Goal: Transaction & Acquisition: Purchase product/service

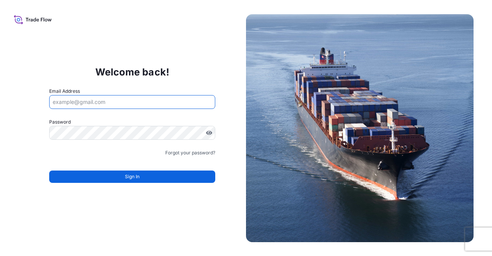
click at [110, 100] on input "Email Address" at bounding box center [132, 102] width 166 height 14
click at [88, 100] on input "Email Address" at bounding box center [132, 102] width 166 height 14
click at [88, 101] on input "Email Address" at bounding box center [132, 102] width 166 height 14
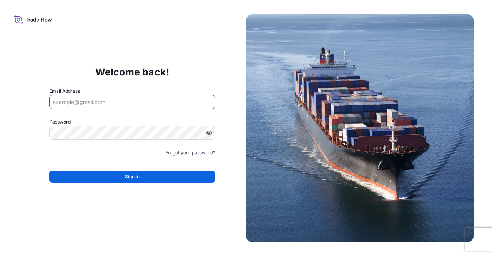
click at [88, 101] on input "Email Address" at bounding box center [132, 102] width 166 height 14
type input "A"
type input "[EMAIL_ADDRESS][DOMAIN_NAME]"
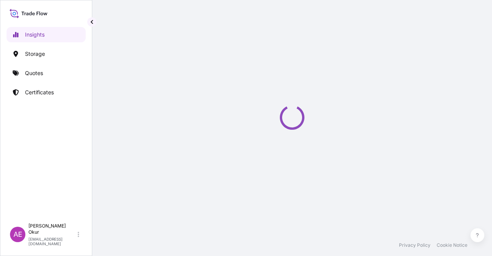
select select "2025"
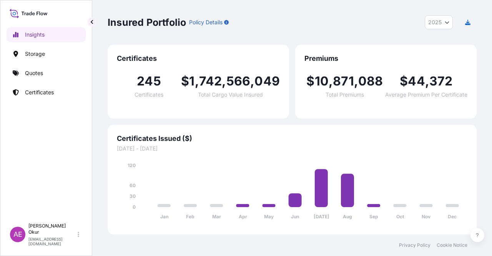
click at [41, 81] on div "Insights Storage Quotes Certificates" at bounding box center [46, 119] width 79 height 199
click at [41, 88] on p "Certificates" at bounding box center [39, 92] width 29 height 8
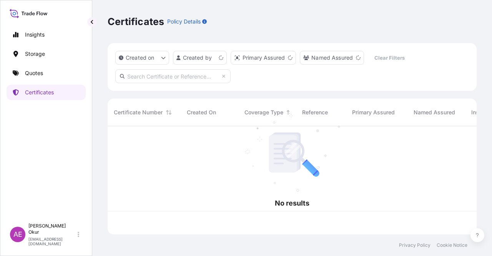
scroll to position [106, 363]
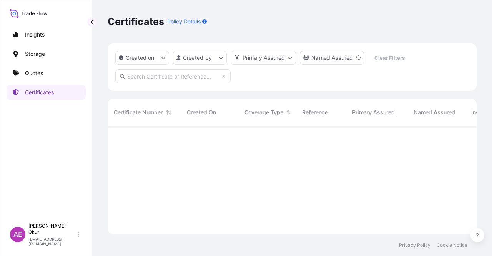
click at [147, 70] on input "text" at bounding box center [172, 76] width 115 height 14
paste input "[URL][DOMAIN_NAME]"
type input "[URL][DOMAIN_NAME]"
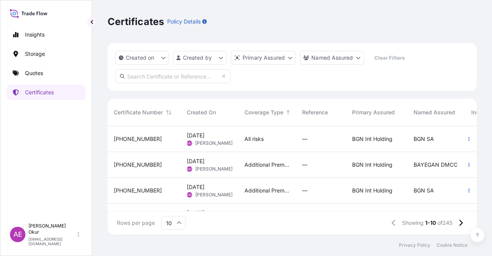
scroll to position [6, 6]
click at [161, 70] on input "text" at bounding box center [172, 76] width 115 height 14
paste input "[PHONE_NUMBER]"
type input "[PHONE_NUMBER]"
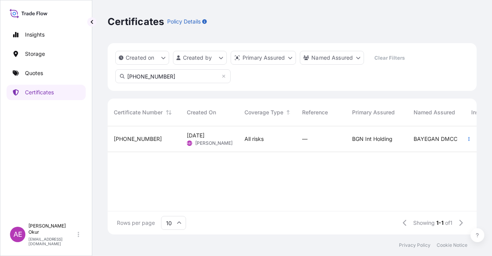
click at [282, 204] on div "[PHONE_NUMBER] [DATE] AEO Alp Eren Okur All risks — BGN Int Holding BAYEGAN DMC…" at bounding box center [436, 168] width 657 height 85
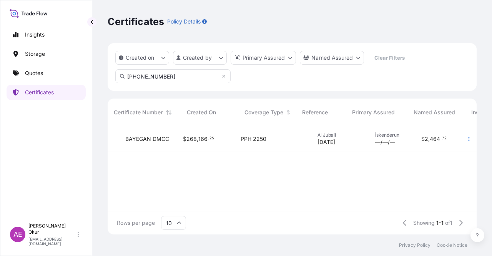
scroll to position [0, 0]
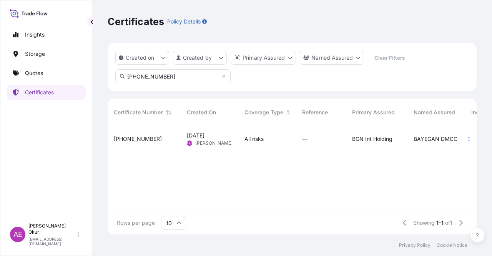
click at [235, 140] on div "[DATE] AEO Alp Eren Okur" at bounding box center [210, 139] width 58 height 26
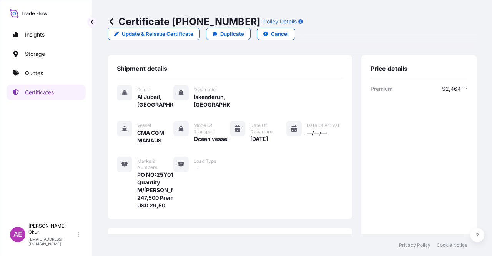
scroll to position [192, 0]
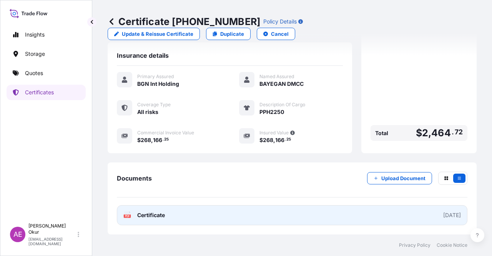
click at [147, 214] on span "Certificate" at bounding box center [151, 215] width 28 height 8
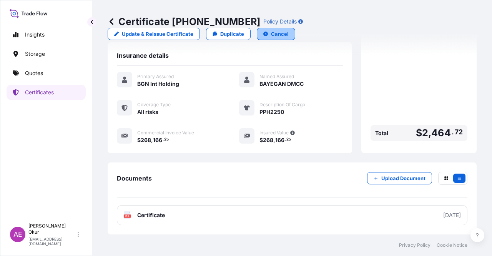
click at [289, 30] on p "Cancel" at bounding box center [280, 34] width 18 height 8
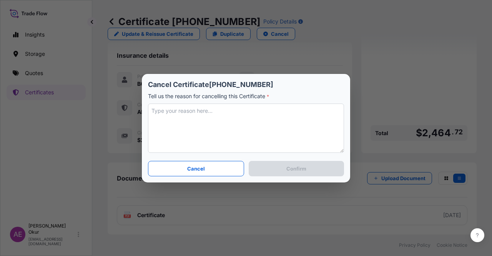
click at [217, 120] on textarea at bounding box center [246, 127] width 196 height 49
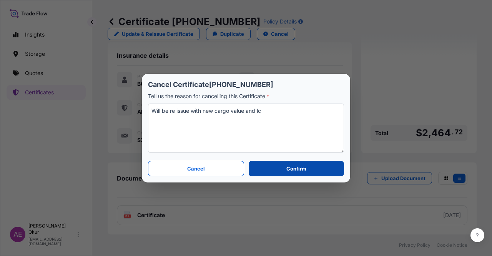
type textarea "Will be re issue with new cargo value and lc"
click at [309, 168] on button "Confirm" at bounding box center [296, 168] width 95 height 15
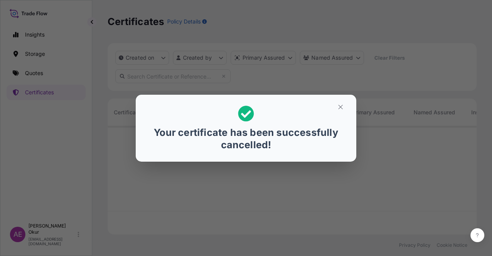
scroll to position [106, 363]
click at [53, 77] on div "Your certificate has been successfully cancelled!" at bounding box center [246, 128] width 492 height 256
click at [51, 70] on div "Your certificate has been successfully cancelled!" at bounding box center [246, 128] width 492 height 256
click at [341, 108] on icon "button" at bounding box center [340, 106] width 7 height 7
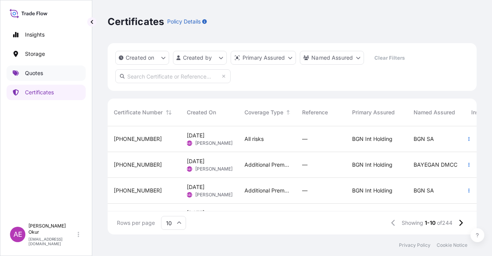
click at [73, 75] on link "Quotes" at bounding box center [46, 72] width 79 height 15
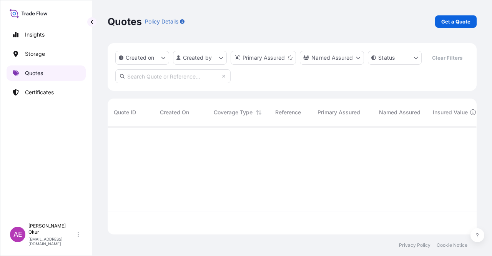
scroll to position [106, 363]
click at [462, 22] on p "Get a Quote" at bounding box center [455, 22] width 29 height 8
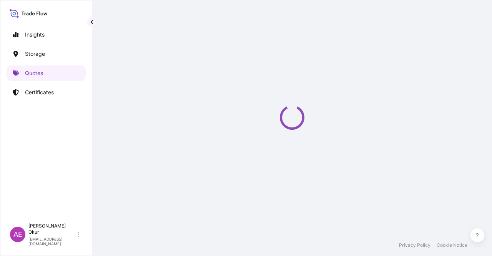
select select "Ocean Vessel"
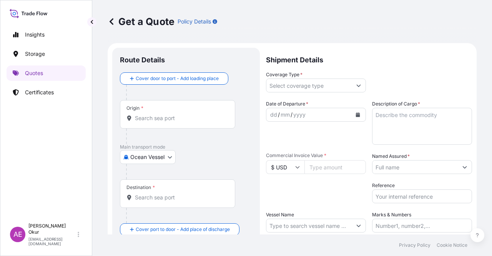
scroll to position [12, 0]
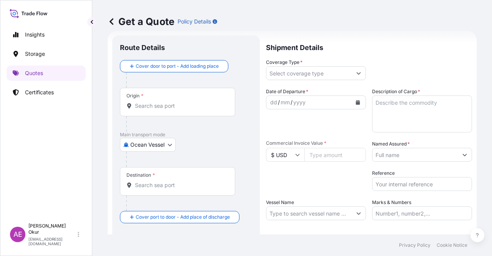
click at [160, 111] on div "Origin *" at bounding box center [177, 102] width 115 height 28
click at [160, 110] on input "Origin *" at bounding box center [180, 106] width 91 height 8
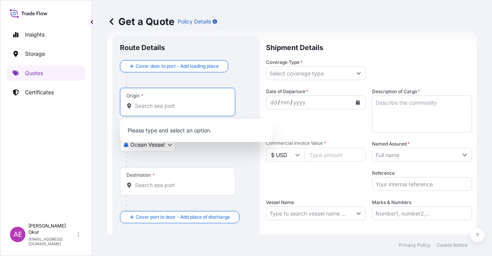
paste input "JUBAIL"
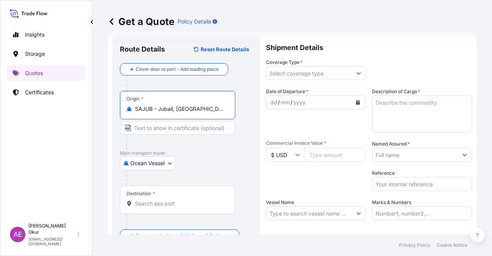
type input "SAJUB - Jubail, [GEOGRAPHIC_DATA]"
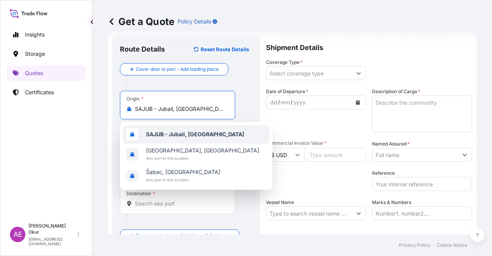
click at [170, 133] on b "SAJUB - Jubail, [GEOGRAPHIC_DATA]" at bounding box center [195, 134] width 98 height 7
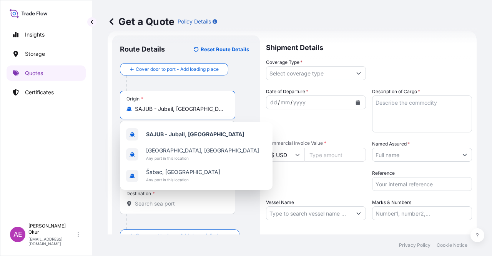
click at [172, 121] on input "Text to appear on certificate" at bounding box center [177, 128] width 115 height 14
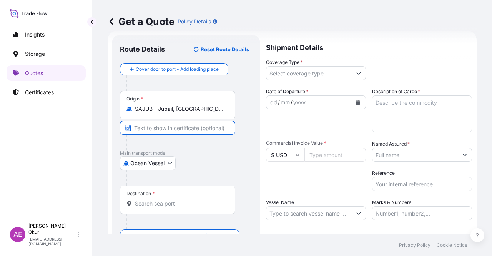
paste input "JUBAIL"
type input "JUBAIL / [GEOGRAPHIC_DATA]"
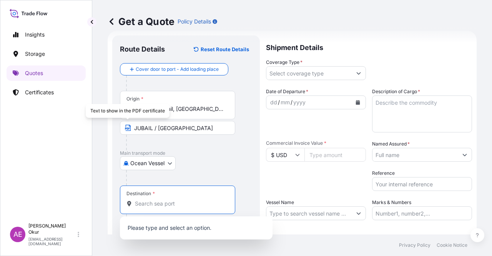
click at [153, 206] on input "Destination *" at bounding box center [180, 204] width 91 height 8
paste input "ISKENDERUN"
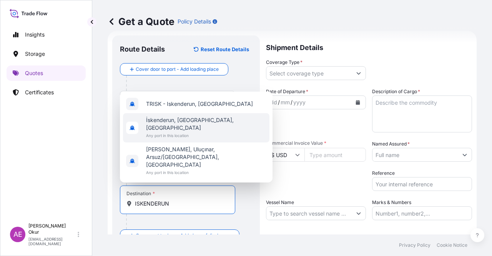
click at [180, 139] on span "Any port in this location" at bounding box center [206, 135] width 120 height 8
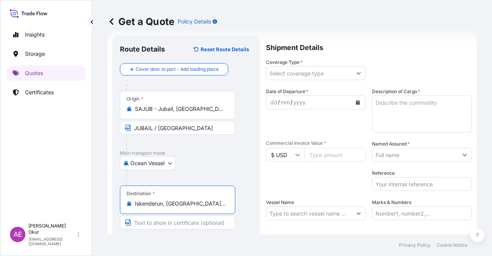
type input "İskenderun, [GEOGRAPHIC_DATA], [GEOGRAPHIC_DATA]"
click at [165, 228] on input "Text to appear on certificate" at bounding box center [177, 222] width 115 height 14
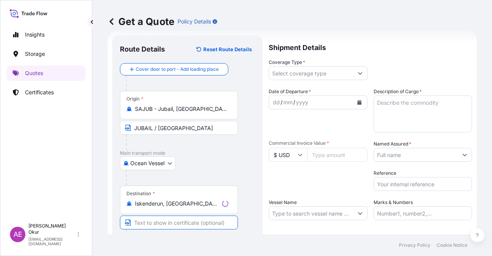
paste input "ISKENDERUN"
paste input "[GEOGRAPHIC_DATA]"
type input "ISKENDERUN / [GEOGRAPHIC_DATA]"
click at [339, 72] on input "Coverage Type *" at bounding box center [308, 73] width 85 height 14
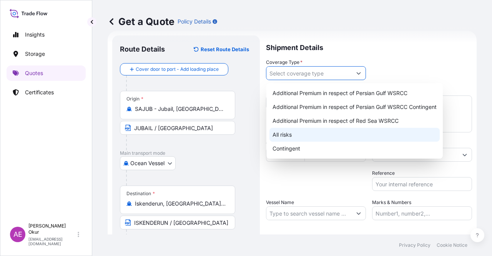
click at [286, 139] on div "All risks" at bounding box center [354, 135] width 170 height 14
type input "All risks"
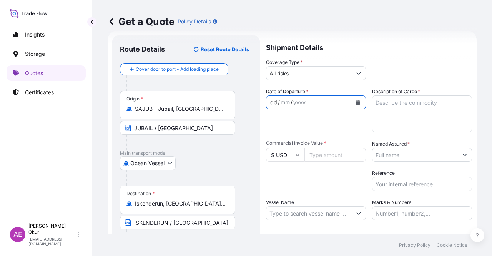
click at [269, 101] on div "dd / mm / yyyy" at bounding box center [308, 102] width 85 height 14
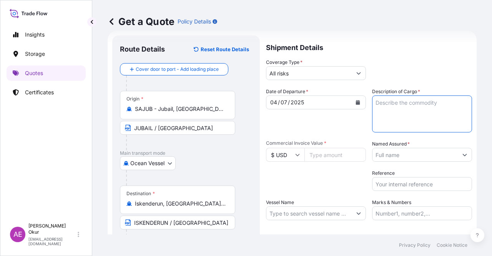
click at [392, 123] on textarea "Description of Cargo *" at bounding box center [422, 113] width 100 height 37
paste textarea "POLYPROPYLENE HOMOPOLYMER (H2250)"
type textarea "POLYPROPYLENE HOMOPOLYMER (H2250)"
click at [306, 154] on input "Commercial Invoice Value *" at bounding box center [335, 155] width 62 height 14
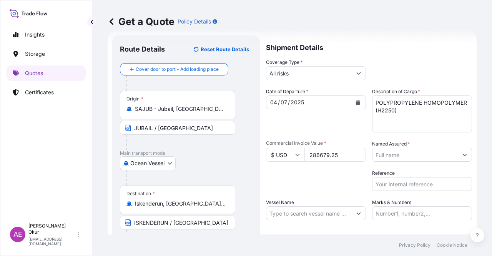
type input "286679.25"
click at [411, 146] on div "Named Assured *" at bounding box center [422, 151] width 100 height 22
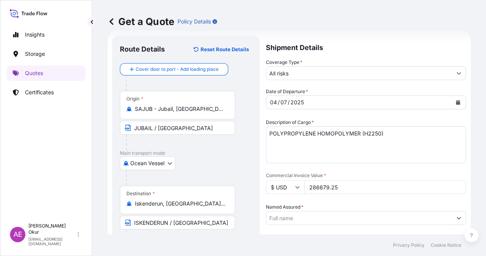
click at [411, 211] on input "Named Assured *" at bounding box center [359, 218] width 186 height 14
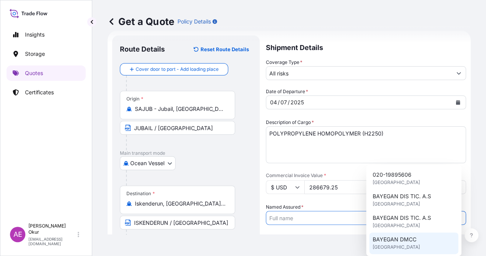
click at [400, 238] on span "BAYEGAN DMCC" at bounding box center [395, 239] width 44 height 8
type input "BAYEGAN DMCC"
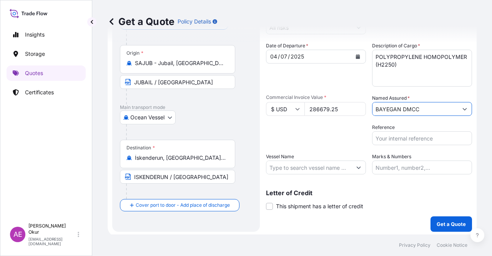
scroll to position [60, 0]
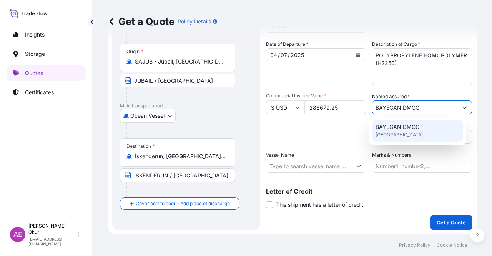
click at [291, 166] on input "Vessel Name" at bounding box center [308, 166] width 85 height 14
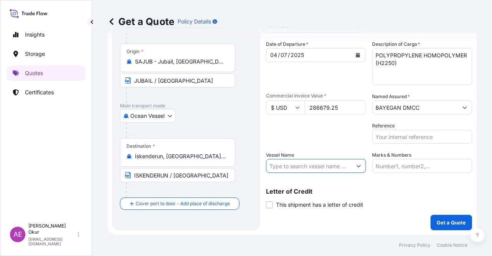
paste input "CMA CGM VITORIA"
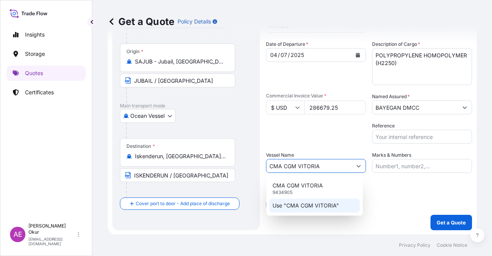
click at [305, 204] on p "Use "CMA CGM VITORIA"" at bounding box center [306, 205] width 67 height 8
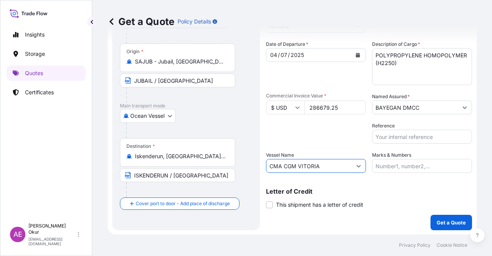
type input "CMA CGM VITORIA"
click at [380, 166] on input "Marks & Numbers" at bounding box center [422, 166] width 100 height 14
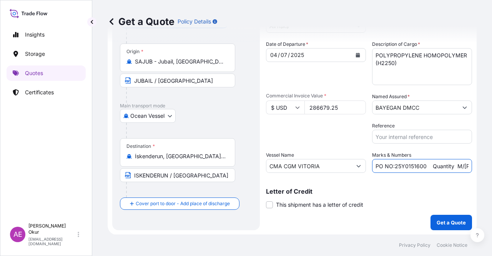
drag, startPoint x: 392, startPoint y: 164, endPoint x: 423, endPoint y: 167, distance: 30.9
click at [423, 167] on input "PO NO:25Y0151600 Quantity M/[PERSON_NAME]: 26,000 Premium: USD 3,37" at bounding box center [422, 166] width 100 height 14
paste input "351"
drag, startPoint x: 458, startPoint y: 166, endPoint x: 472, endPoint y: 167, distance: 13.9
click at [472, 167] on div "Get a Quote Policy Details Route Details Reset Route Details Cover door to port…" at bounding box center [292, 117] width 400 height 234
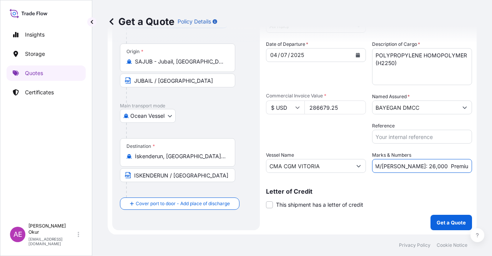
scroll to position [0, 83]
click at [424, 163] on input "PO NO:25Y0135100 Quantity M/[PERSON_NAME]: 26,000 Premium: USD 3,37" at bounding box center [422, 166] width 100 height 14
drag, startPoint x: 393, startPoint y: 165, endPoint x: 409, endPoint y: 167, distance: 16.3
click at [409, 167] on input "PO NO:25Y0135100 Quantity M/[PERSON_NAME]: 26,000 Premium: USD 3,37" at bounding box center [422, 166] width 100 height 14
paste input "47.5"
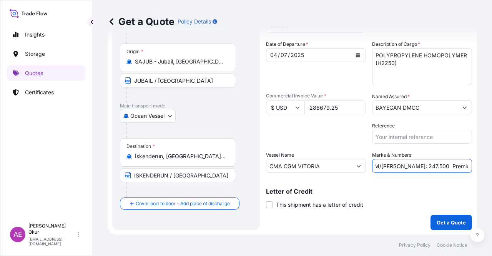
scroll to position [0, 0]
click at [465, 165] on input "PO NO:25Y0135100 Quantity M/[PERSON_NAME]: 247.500 Premium: USD 3,37" at bounding box center [422, 166] width 100 height 14
drag, startPoint x: 459, startPoint y: 168, endPoint x: 492, endPoint y: 172, distance: 32.9
click at [492, 172] on div "Get a Quote Policy Details Route Details Reset Route Details Cover door to port…" at bounding box center [292, 117] width 400 height 234
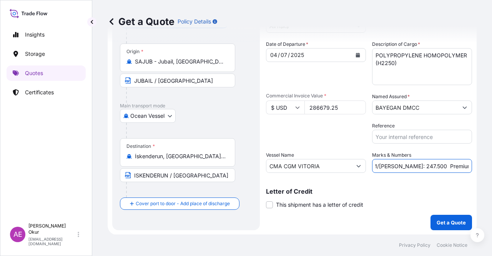
click at [454, 165] on input "PO NO:25Y0135100 Quantity M/[PERSON_NAME]: 247.500 Premium: USD 3,37" at bounding box center [422, 166] width 100 height 14
click at [451, 165] on input "PO NO:25Y0135100 Quantity M/[PERSON_NAME]: 247.500 Premium: USD 3,37" at bounding box center [422, 166] width 100 height 14
drag, startPoint x: 451, startPoint y: 165, endPoint x: 463, endPoint y: 167, distance: 11.8
click at [463, 167] on input "PO NO:25Y0135100 Quantity M/[PERSON_NAME]: 247.500 Premium: USD 3,37" at bounding box center [422, 166] width 100 height 14
paste input "1.53"
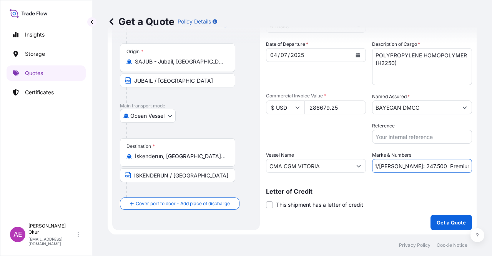
scroll to position [0, 88]
type input "PO NO:25Y0135100 Quantity M/[PERSON_NAME]: 247.500 Premium: USD 31.53"
click at [272, 204] on span at bounding box center [269, 204] width 7 height 7
click at [266, 200] on input "This shipment has a letter of credit" at bounding box center [266, 200] width 0 height 0
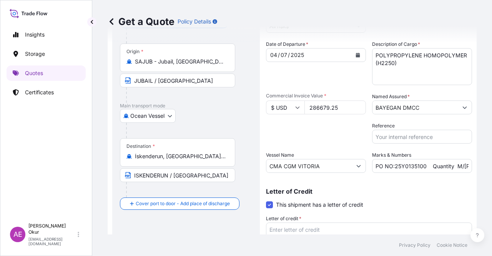
click at [288, 231] on textarea "Letter of credit *" at bounding box center [369, 240] width 206 height 37
paste textarea "+INSURANCE POLICY IN FULL SET ISSUED OR ENDORSED TO THE ORDEROF 'ZIRAAT KATILIM…"
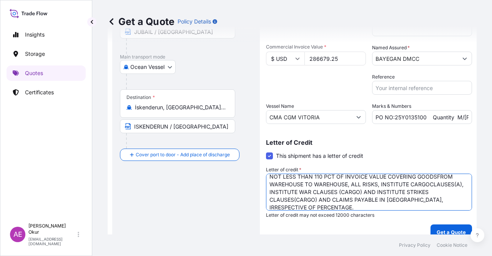
scroll to position [118, 0]
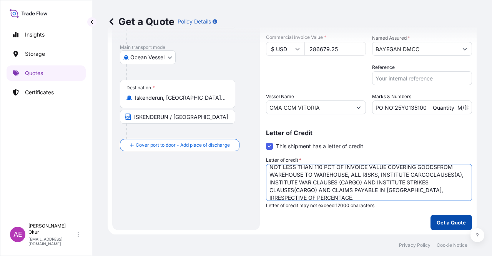
type textarea "+INSURANCE POLICY IN FULL SET ISSUED OR ENDORSED TO THE ORDEROF 'ZIRAAT KATILIM…"
click at [437, 225] on p "Get a Quote" at bounding box center [451, 222] width 29 height 8
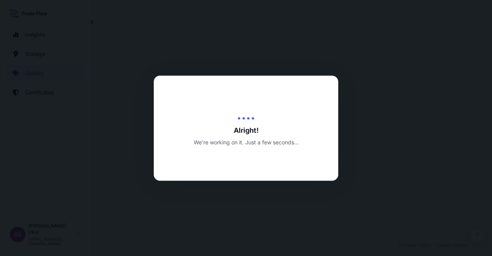
select select "Ocean Vessel"
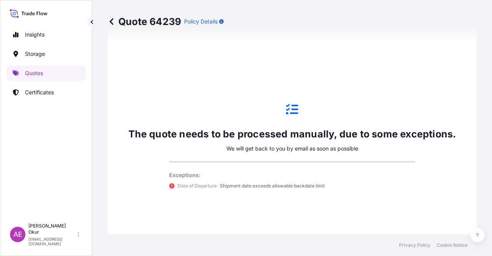
scroll to position [398, 0]
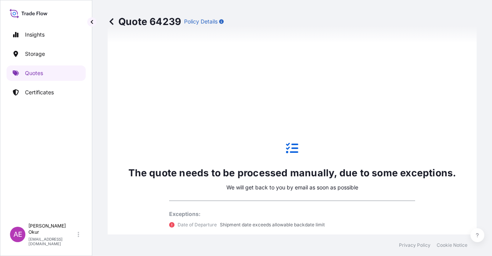
drag, startPoint x: 35, startPoint y: 65, endPoint x: 33, endPoint y: 72, distance: 7.8
click at [35, 65] on div "Insights Storage Quotes Certificates" at bounding box center [46, 119] width 79 height 199
click at [33, 72] on p "Quotes" at bounding box center [34, 73] width 18 height 8
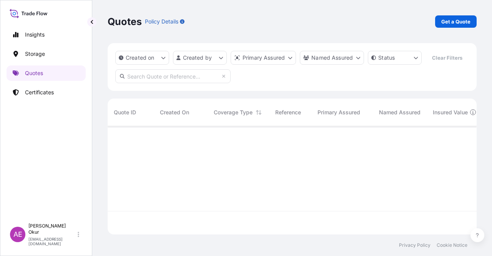
scroll to position [106, 363]
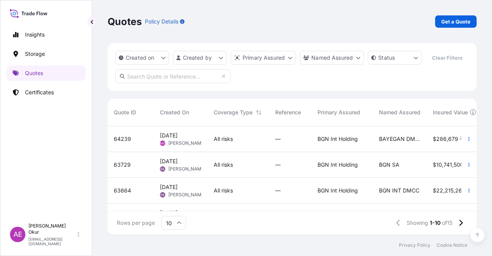
click at [459, 14] on div "Quotes Policy Details Get a Quote" at bounding box center [292, 21] width 369 height 43
click at [459, 17] on link "Get a Quote" at bounding box center [456, 21] width 42 height 12
select select "Ocean Vessel"
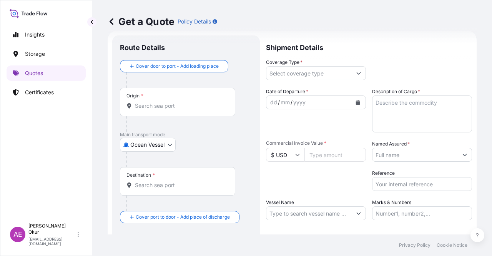
click at [161, 102] on input "Origin *" at bounding box center [180, 106] width 91 height 8
paste input "MELLITAH"
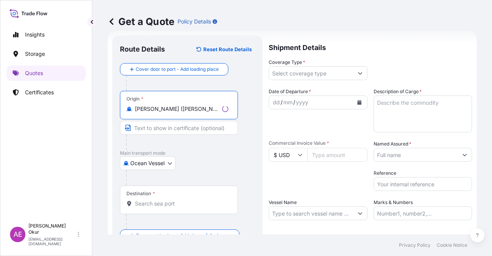
type input "[PERSON_NAME] ([PERSON_NAME]), [GEOGRAPHIC_DATA]"
click at [178, 130] on input "Text to appear on certificate" at bounding box center [179, 128] width 118 height 14
paste input "MELLITAH"
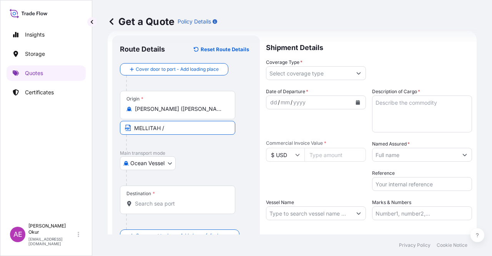
paste input "[GEOGRAPHIC_DATA]"
type input "MELLITAH / [GEOGRAPHIC_DATA]"
click at [149, 211] on div "Destination *" at bounding box center [177, 199] width 115 height 28
click at [149, 207] on input "Destination *" at bounding box center [180, 204] width 91 height 8
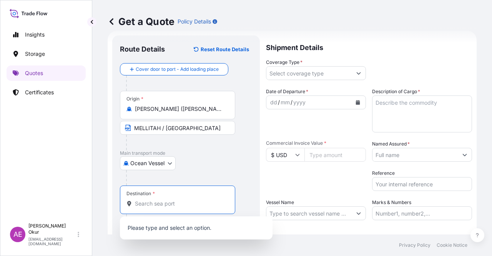
click at [154, 200] on input "Destination *" at bounding box center [180, 204] width 91 height 8
paste input "FOS"
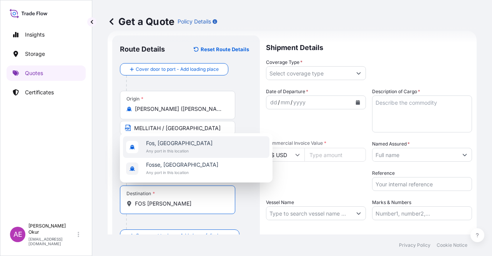
click at [176, 143] on span "Fos, [GEOGRAPHIC_DATA]" at bounding box center [179, 143] width 67 height 8
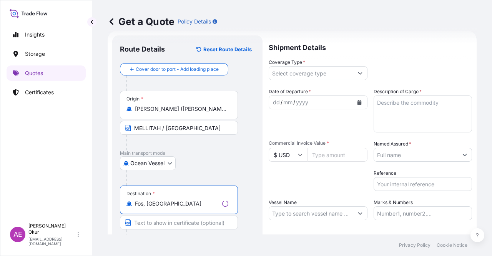
type input "Fos, [GEOGRAPHIC_DATA]"
click at [165, 223] on input "Text to appear on certificate" at bounding box center [179, 222] width 118 height 14
paste input "FOS"
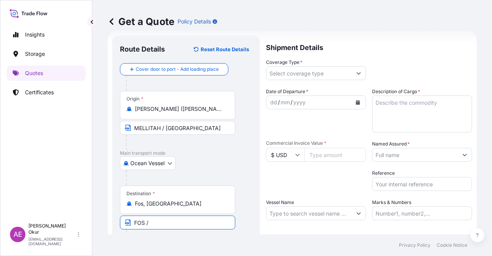
paste input "[GEOGRAPHIC_DATA]"
type input "FOS / [GEOGRAPHIC_DATA]"
click at [305, 70] on input "Coverage Type *" at bounding box center [308, 73] width 85 height 14
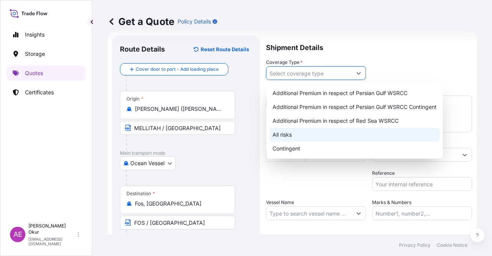
click at [289, 133] on div "All risks" at bounding box center [354, 135] width 170 height 14
type input "All risks"
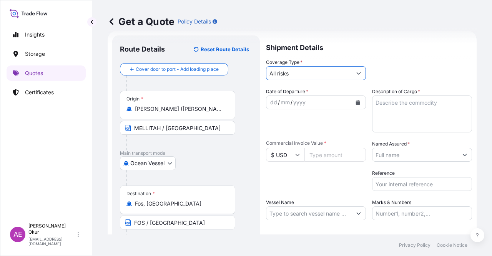
click at [271, 101] on div "dd" at bounding box center [273, 102] width 8 height 9
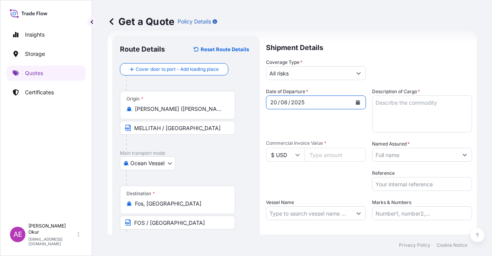
click at [412, 113] on textarea "Description of Cargo *" at bounding box center [422, 113] width 100 height 37
paste textarea "MELLITAH CRUDE OIL"
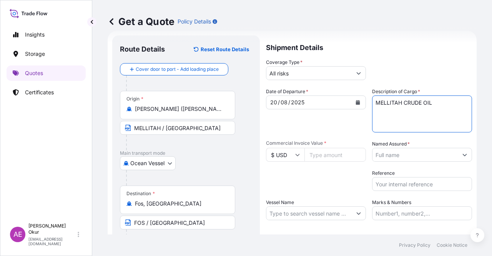
type textarea "MELLITAH CRUDE OIL"
click at [329, 157] on input "Commercial Invoice Value *" at bounding box center [335, 155] width 62 height 14
paste input "47049632.26"
type input "47049632.26"
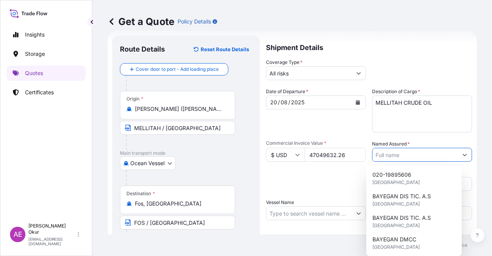
click at [431, 155] on input "Named Assured *" at bounding box center [415, 155] width 85 height 14
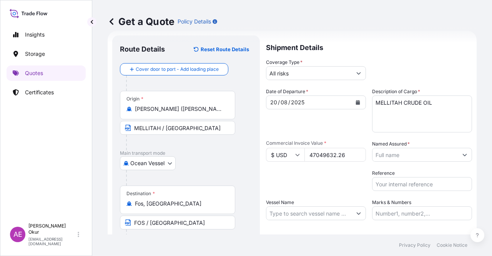
click at [462, 155] on form "Route Details Reset Route Details Cover door to port - Add loading place Place …" at bounding box center [292, 156] width 369 height 251
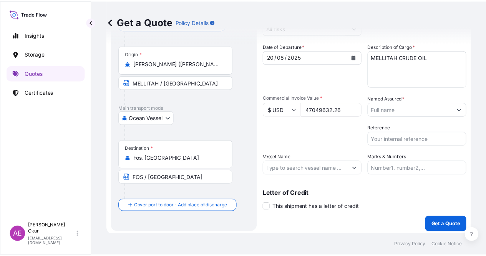
scroll to position [60, 0]
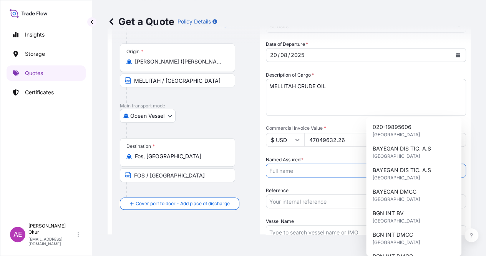
click at [458, 163] on button "Show suggestions" at bounding box center [459, 170] width 14 height 14
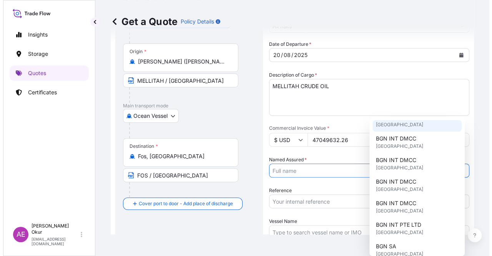
scroll to position [115, 0]
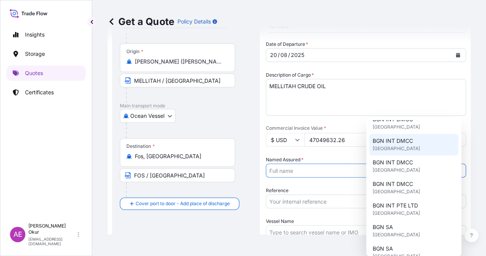
click at [415, 143] on div "BGN INT DMCC [GEOGRAPHIC_DATA]" at bounding box center [413, 145] width 89 height 22
type input "BGN INT DMCC"
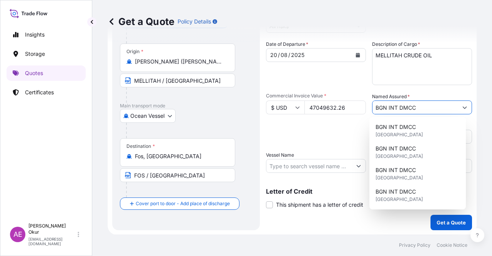
click at [330, 166] on input "Vessel Name" at bounding box center [308, 166] width 85 height 14
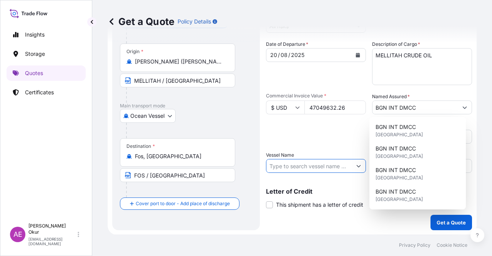
paste input "LUZON SPIRIT"
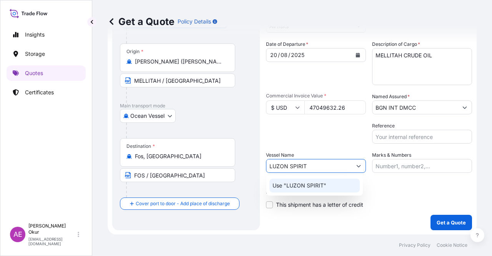
click at [326, 183] on div "Use "LUZON SPIRIT"" at bounding box center [314, 185] width 90 height 14
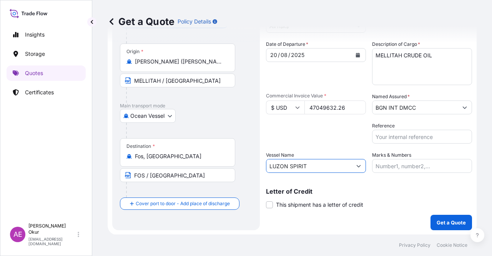
type input "LUZON SPIRIT"
click at [383, 167] on input "Marks & Numbers" at bounding box center [422, 166] width 100 height 14
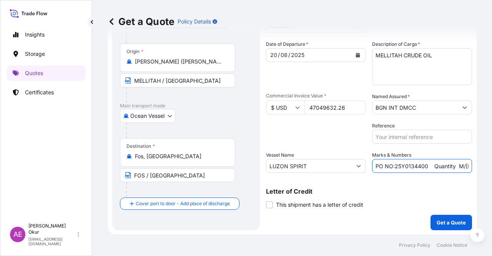
drag, startPoint x: 391, startPoint y: 166, endPoint x: 424, endPoint y: 166, distance: 33.1
click at [424, 166] on input "PO NO:25Y0134400 Quantity M/[PERSON_NAME]: 247,500 Premium: USD 29,50" at bounding box center [422, 166] width 100 height 14
paste input "2181"
drag, startPoint x: 441, startPoint y: 164, endPoint x: 492, endPoint y: 160, distance: 50.6
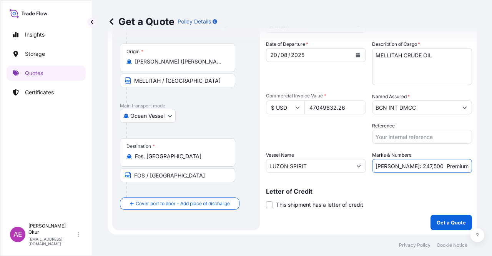
click at [492, 160] on div "Get a Quote Policy Details Route Details Reset Route Details Cover door to port…" at bounding box center [292, 117] width 400 height 234
click at [434, 165] on input "PO NO:25Y0218100 Quantity M/[PERSON_NAME]: 247,500 Premium: USD 29,50" at bounding box center [422, 166] width 100 height 14
click at [393, 165] on input "PO NO:25Y0218100 Quantity M/[PERSON_NAME]: 247,500 Premium: USD 29,50" at bounding box center [422, 166] width 100 height 14
click at [389, 165] on input "PO NO:25Y0218100 Quantity M/[PERSON_NAME]: 247,500 Premium: USD 29,50" at bounding box center [422, 166] width 100 height 14
click at [387, 165] on input "PO NO:25Y0218100 Quantity M/[PERSON_NAME]: 247,500 Premium: USD 29,50" at bounding box center [422, 166] width 100 height 14
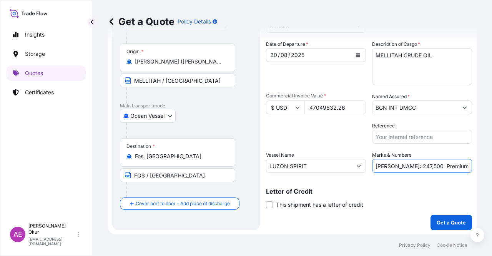
drag, startPoint x: 387, startPoint y: 165, endPoint x: 408, endPoint y: 166, distance: 20.4
click at [408, 166] on input "PO NO:25Y0218100 Quantity M/[PERSON_NAME]: 247,500 Premium: USD 29,50" at bounding box center [422, 166] width 100 height 14
paste input "81.938"
drag, startPoint x: 457, startPoint y: 170, endPoint x: 492, endPoint y: 163, distance: 34.9
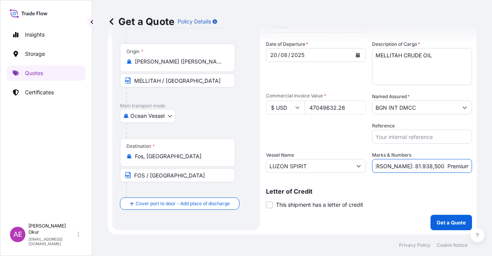
click at [492, 163] on div "Get a Quote Policy Details Route Details Reset Route Details Cover door to port…" at bounding box center [292, 117] width 400 height 234
click at [405, 170] on input "PO NO:25Y0218100 Quantity M/[PERSON_NAME]: 81.938,500 Premium: USD 29,50" at bounding box center [422, 166] width 100 height 14
drag, startPoint x: 449, startPoint y: 165, endPoint x: 482, endPoint y: 165, distance: 33.1
click at [482, 165] on div "Get a Quote Policy Details Route Details Reset Route Details Cover door to port…" at bounding box center [292, 117] width 400 height 234
paste input "5.175,46"
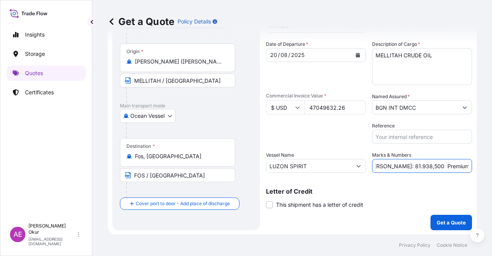
scroll to position [0, 103]
type input "PO NO:25Y0218100 Quantity M/[PERSON_NAME]: 81.938,500 Premium: USD 5.175,46"
click at [443, 218] on p "Get a Quote" at bounding box center [451, 222] width 29 height 8
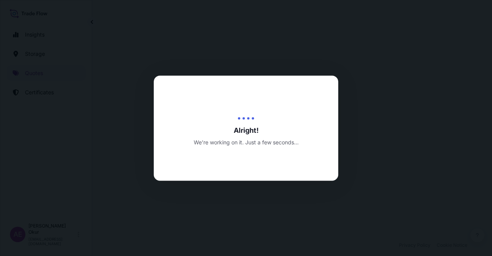
select select "Ocean Vessel"
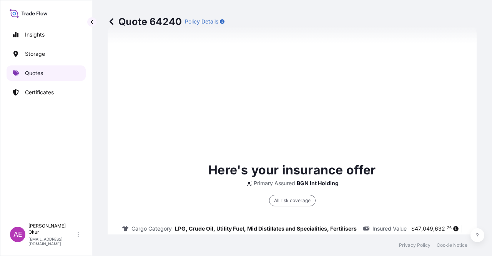
scroll to position [263, 0]
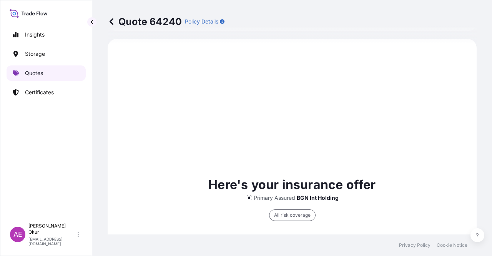
click at [41, 74] on p "Quotes" at bounding box center [34, 73] width 18 height 8
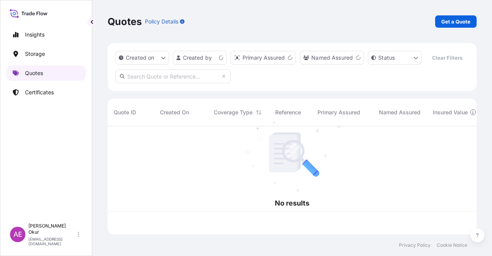
scroll to position [106, 363]
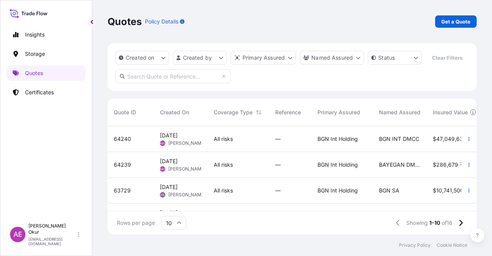
click at [229, 131] on div "All risks" at bounding box center [239, 139] width 62 height 26
select select "Ocean Vessel"
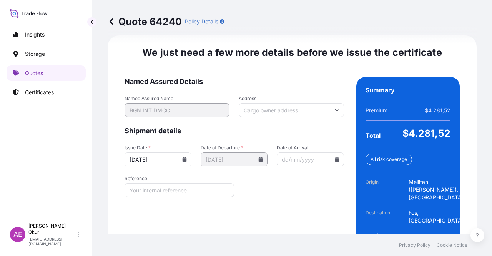
scroll to position [983, 0]
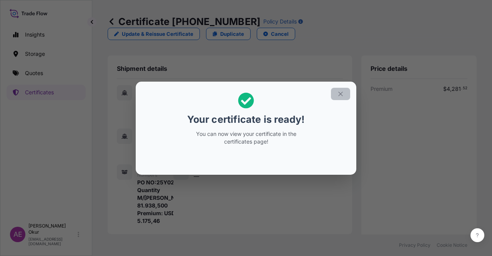
click at [344, 98] on button "button" at bounding box center [340, 94] width 19 height 12
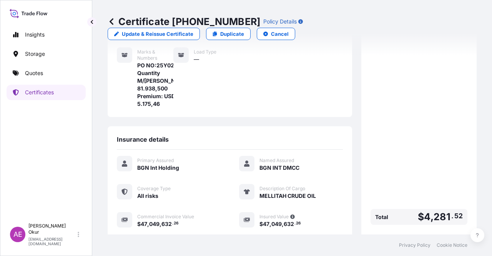
scroll to position [208, 0]
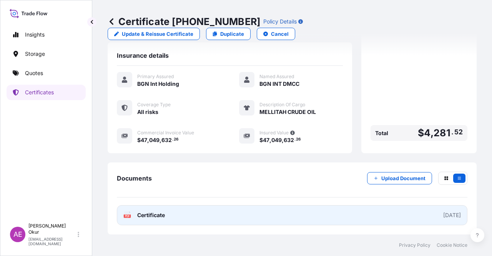
click at [153, 210] on link "PDF Certificate [DATE]" at bounding box center [292, 215] width 351 height 20
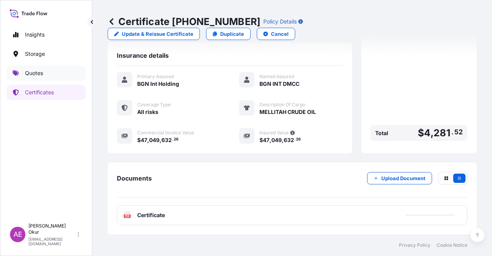
click at [56, 74] on link "Quotes" at bounding box center [46, 72] width 79 height 15
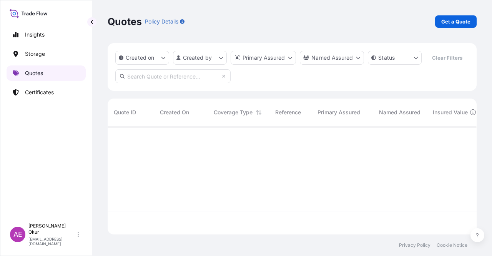
scroll to position [106, 363]
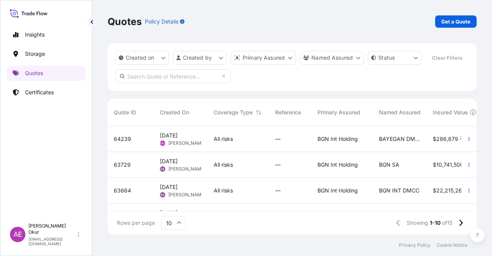
click at [186, 141] on span "[PERSON_NAME]" at bounding box center [186, 143] width 37 height 6
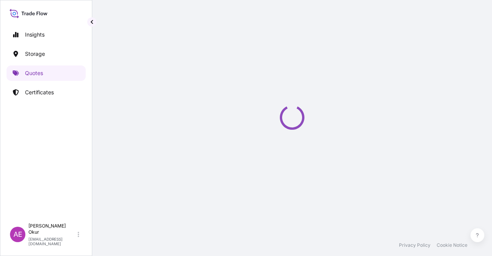
select select "Ocean Vessel"
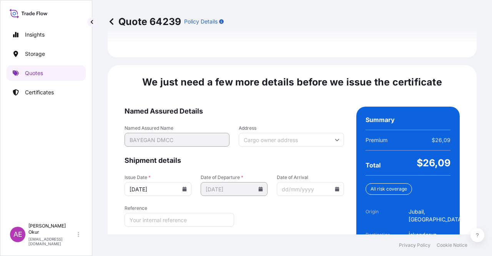
scroll to position [1115, 0]
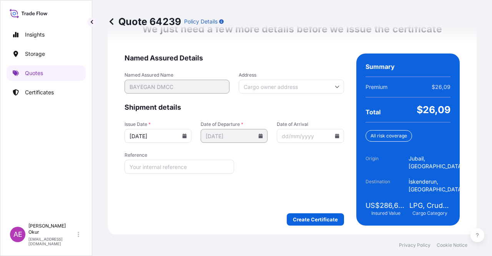
click at [316, 208] on form "Named Assured Details Named Assured Name BAYEGAN DMCC Address Shipment details …" at bounding box center [235, 139] width 220 height 172
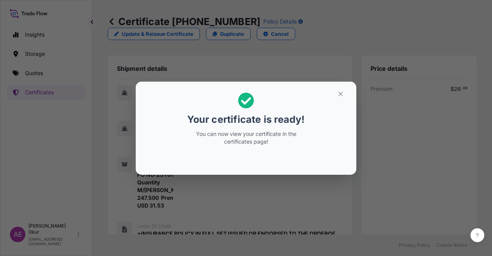
click at [356, 79] on div "Your certificate is ready! You can now view your certificate in the certificate…" at bounding box center [246, 128] width 492 height 256
click at [348, 88] on button "button" at bounding box center [340, 94] width 19 height 12
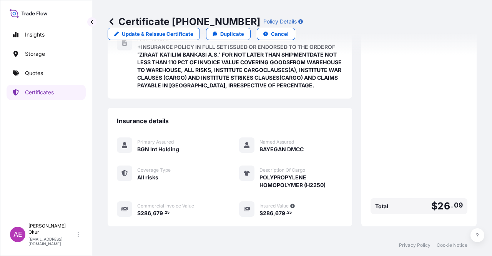
scroll to position [274, 0]
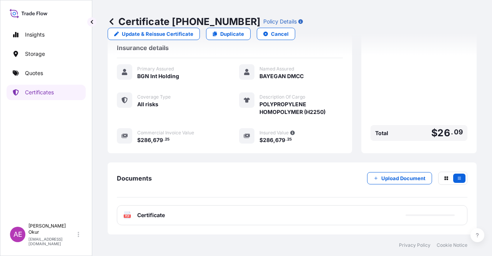
click at [158, 214] on span "Certificate" at bounding box center [151, 215] width 28 height 8
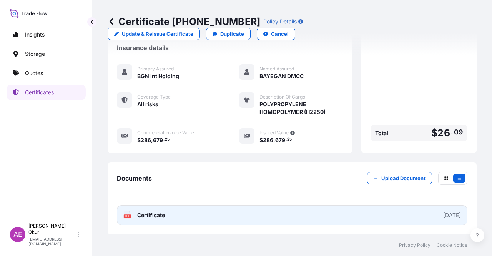
click at [155, 216] on span "Certificate" at bounding box center [151, 215] width 28 height 8
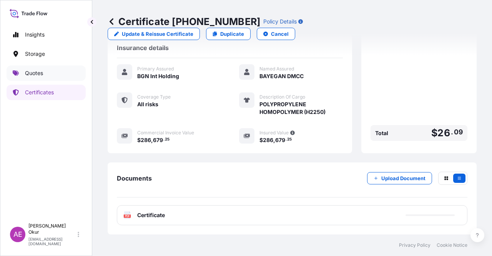
click at [36, 69] on link "Quotes" at bounding box center [46, 72] width 79 height 15
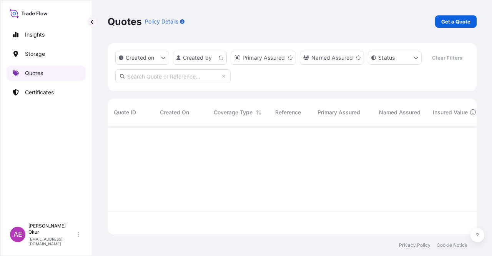
scroll to position [106, 363]
click at [449, 16] on link "Get a Quote" at bounding box center [456, 21] width 42 height 12
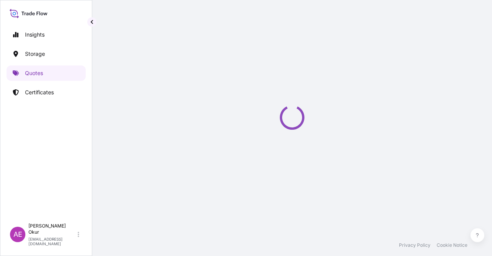
select select "Ocean Vessel"
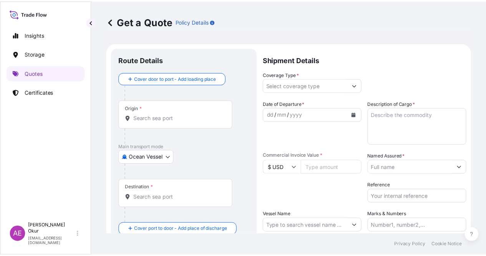
scroll to position [12, 0]
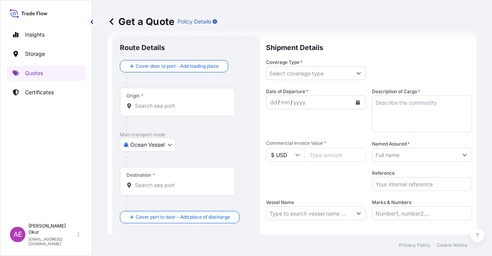
click at [188, 107] on input "Origin *" at bounding box center [180, 106] width 91 height 8
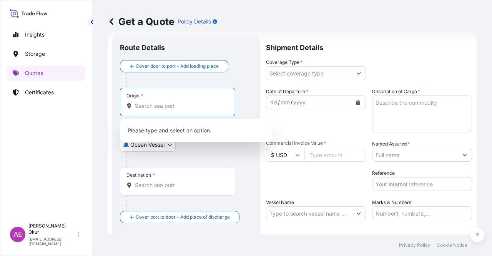
paste input "JUBAIL"
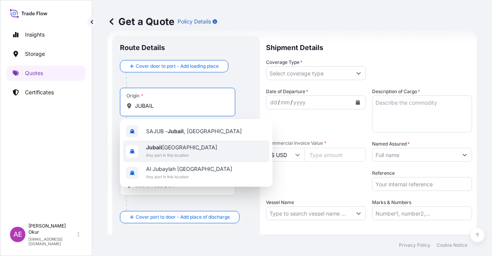
click at [183, 145] on span "Jubail [GEOGRAPHIC_DATA]" at bounding box center [181, 147] width 71 height 8
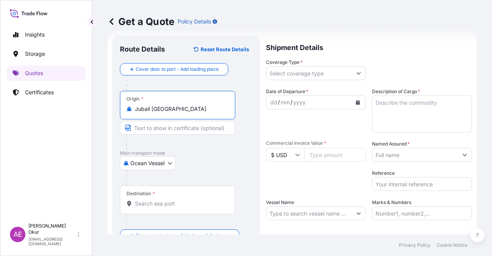
type input "Jubail [GEOGRAPHIC_DATA]"
click at [168, 123] on input "Text to appear on certificate" at bounding box center [177, 128] width 115 height 14
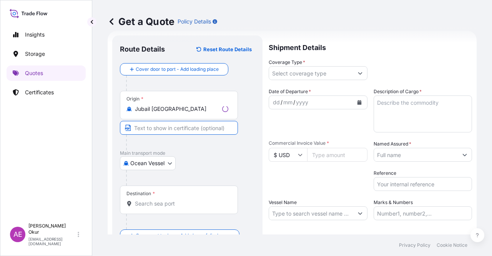
paste input "JUBAIL"
type input "JUBAIL / [GEOGRAPHIC_DATA]"
click at [167, 196] on div "Destination *" at bounding box center [177, 199] width 115 height 28
click at [167, 200] on input "Destination *" at bounding box center [180, 204] width 91 height 8
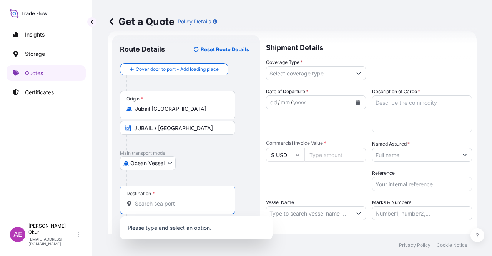
paste input "KOCAELI"
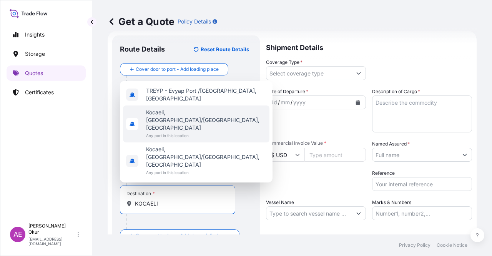
click at [177, 131] on span "Kocaeli, [GEOGRAPHIC_DATA]/[GEOGRAPHIC_DATA], [GEOGRAPHIC_DATA]" at bounding box center [206, 119] width 120 height 23
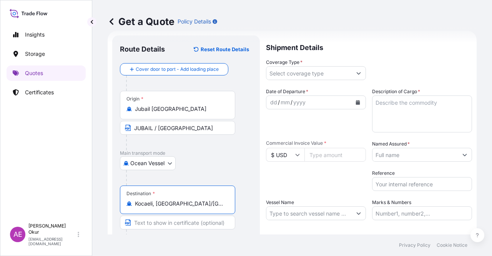
type input "Kocaeli, [GEOGRAPHIC_DATA]/[GEOGRAPHIC_DATA], [GEOGRAPHIC_DATA]"
click at [170, 216] on input "Text to appear on certificate" at bounding box center [177, 222] width 115 height 14
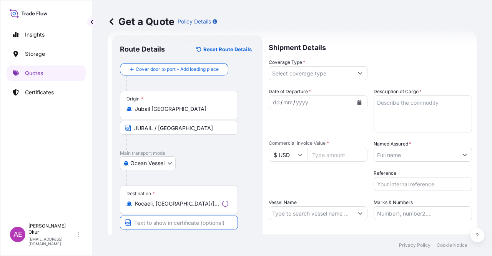
paste input "KOCAELI"
paste input "[GEOGRAPHIC_DATA]"
type input "KOCAELI / [GEOGRAPHIC_DATA]"
click at [288, 75] on input "Coverage Type *" at bounding box center [308, 73] width 85 height 14
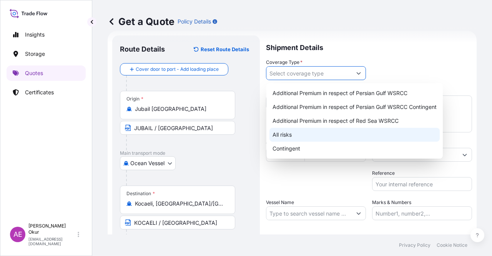
click at [295, 135] on div "All risks" at bounding box center [354, 135] width 170 height 14
type input "All risks"
click at [291, 134] on div "All risks" at bounding box center [354, 135] width 170 height 14
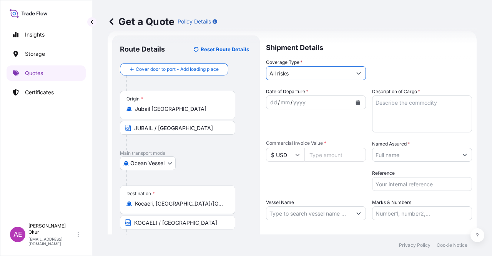
click at [274, 100] on div "dd" at bounding box center [273, 102] width 8 height 9
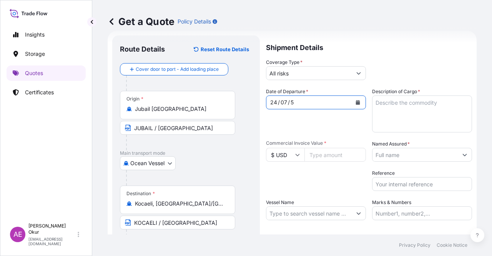
click at [305, 99] on div "24 / 07 / 5" at bounding box center [308, 102] width 85 height 14
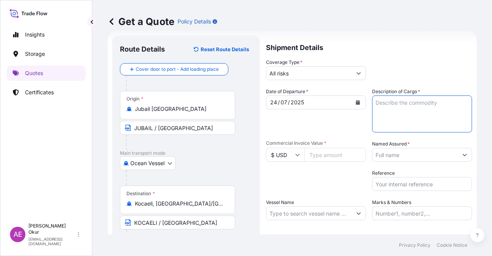
click at [411, 110] on textarea "Description of Cargo *" at bounding box center [422, 113] width 100 height 37
paste textarea "SUPER ABSORBENT POLYMER TMI 9155"
type textarea "SUPER ABSORBENT POLYMER TMI 9155"
click at [318, 154] on input "Commercial Invoice Value *" at bounding box center [335, 155] width 62 height 14
paste input "536800"
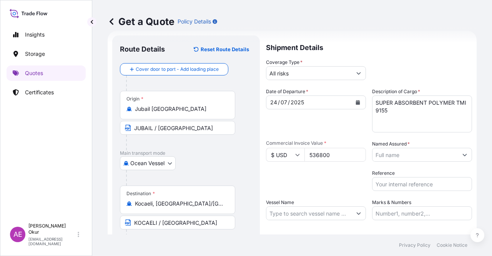
type input "536800"
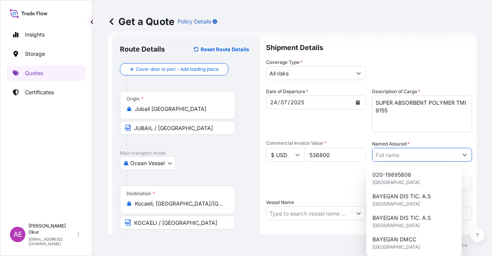
click at [421, 154] on input "Named Assured *" at bounding box center [415, 155] width 85 height 14
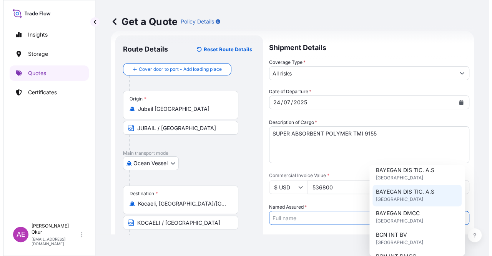
scroll to position [38, 0]
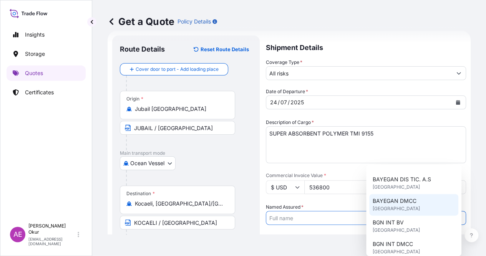
click at [403, 205] on span "[GEOGRAPHIC_DATA]" at bounding box center [396, 209] width 47 height 8
type input "BAYEGAN DMCC"
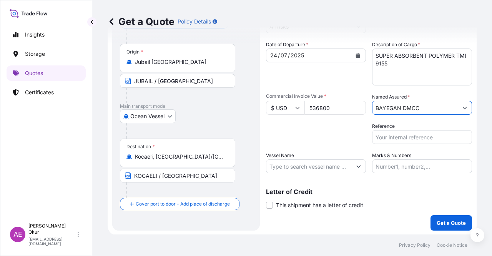
scroll to position [60, 0]
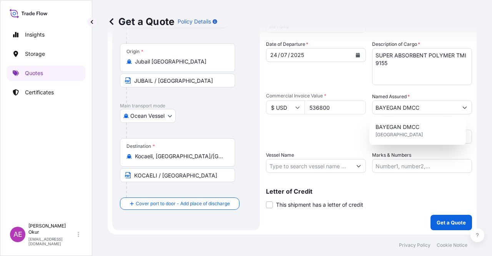
click at [368, 165] on div "Date of Departure * [DATE] Cargo Category * LPG, Crude Oil, Utility Fuel, Mid D…" at bounding box center [369, 106] width 206 height 132
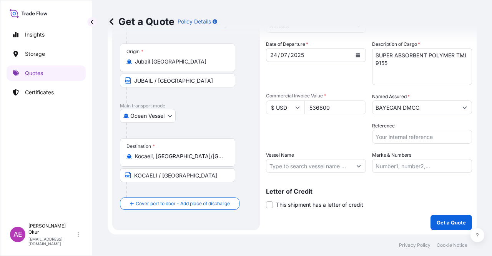
click at [324, 169] on input "Vessel Name" at bounding box center [308, 166] width 85 height 14
paste input "CMA CGM MANAUS"
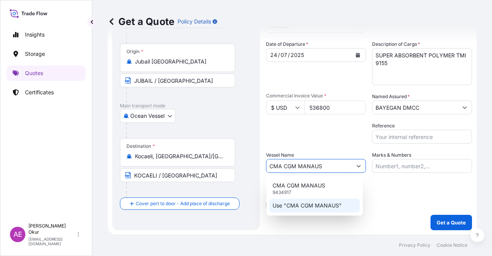
click at [326, 205] on p "Use "CMA CGM MANAUS"" at bounding box center [307, 205] width 69 height 8
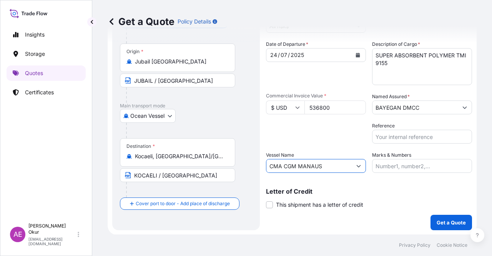
type input "CMA CGM MANAUS"
click at [378, 157] on label "Marks & Numbers" at bounding box center [391, 155] width 39 height 8
click at [378, 159] on input "Marks & Numbers" at bounding box center [422, 166] width 100 height 14
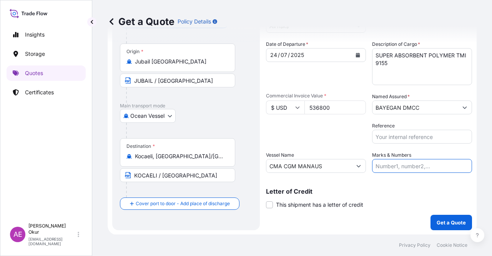
click at [382, 168] on input "Marks & Numbers" at bounding box center [422, 166] width 100 height 14
drag, startPoint x: 392, startPoint y: 165, endPoint x: 422, endPoint y: 166, distance: 30.4
click at [422, 166] on input "PO NO:25Y0151600 Quantity M/[PERSON_NAME]: 26,000 Premium: USD 3,37" at bounding box center [422, 166] width 100 height 14
paste input "72"
drag, startPoint x: 447, startPoint y: 169, endPoint x: 471, endPoint y: 166, distance: 24.0
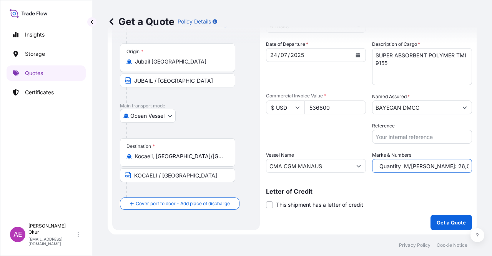
click at [471, 166] on div "Get a Quote Policy Details Route Details Reset Route Details Cover door to port…" at bounding box center [292, 117] width 400 height 234
click at [428, 166] on input "PO NO:25Y0172600 Quantity M/[PERSON_NAME]: 26,000 Premium: USD 3,37" at bounding box center [422, 166] width 100 height 14
drag, startPoint x: 399, startPoint y: 166, endPoint x: 410, endPoint y: 166, distance: 11.2
click at [410, 166] on input "PO NO:25Y0172600 Quantity M/[PERSON_NAME]: 26,000 Premium: USD 3,37" at bounding box center [422, 166] width 100 height 14
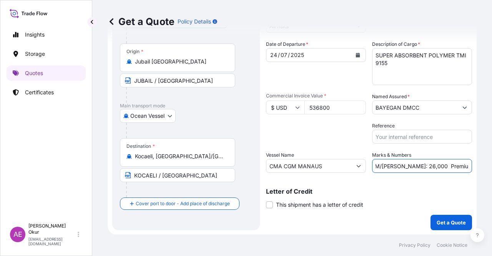
paste input "400"
drag, startPoint x: 459, startPoint y: 166, endPoint x: 492, endPoint y: 164, distance: 32.4
click at [492, 164] on div "Get a Quote Policy Details Route Details Reset Route Details Cover door to port…" at bounding box center [292, 117] width 400 height 234
click at [457, 164] on input "PO NO:25Y0172600 Quantity M/[PERSON_NAME]: 400,000 Premium: USD 3,37" at bounding box center [422, 166] width 100 height 14
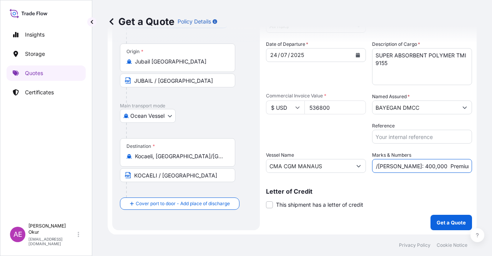
drag, startPoint x: 451, startPoint y: 165, endPoint x: 471, endPoint y: 166, distance: 20.0
click at [471, 166] on div "Get a Quote Policy Details Route Details Reset Route Details Cover door to port…" at bounding box center [292, 117] width 400 height 234
paste input "59,05"
click at [450, 166] on input "PO NO:25Y0172600 Quantity M/[PERSON_NAME]: 400,000 Premium: USD59,05" at bounding box center [422, 166] width 100 height 14
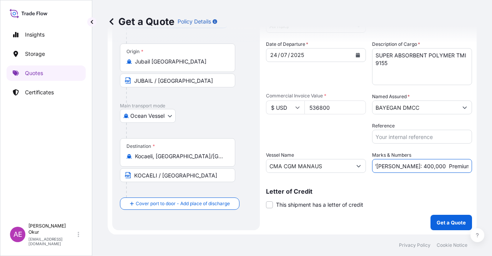
scroll to position [0, 86]
click at [451, 166] on input "PO NO:25Y0172600 Quantity M/[PERSON_NAME]: 400,000 Premium: USD59,05" at bounding box center [422, 166] width 100 height 14
click at [448, 164] on input "PO NO:25Y0172600 Quantity M/[PERSON_NAME]: 400,000 Premium: USD59,05" at bounding box center [422, 166] width 100 height 14
click at [452, 166] on input "PO NO:25Y0172600 Quantity M/[PERSON_NAME]: 400,000 Premium: USD59,05" at bounding box center [422, 166] width 100 height 14
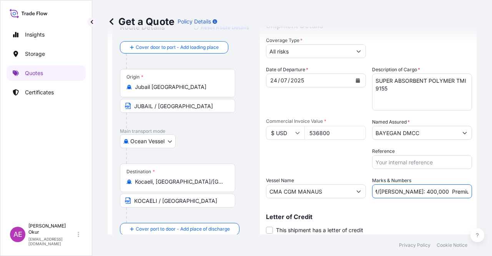
scroll to position [60, 0]
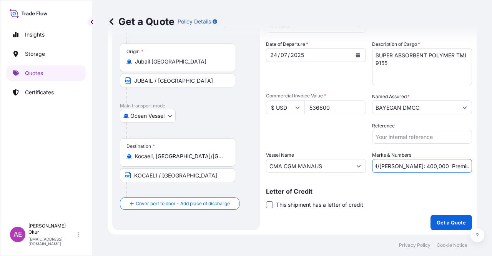
type input "PO NO:25Y0172600 Quantity M/[PERSON_NAME]: 400,000 Premium: USD 59,05"
click at [266, 203] on span at bounding box center [269, 204] width 7 height 7
click at [266, 200] on input "This shipment has a letter of credit" at bounding box center [266, 200] width 0 height 0
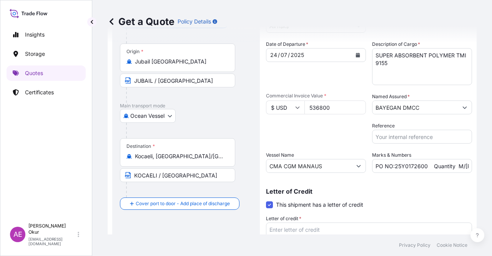
click at [310, 229] on textarea "Letter of credit *" at bounding box center [369, 240] width 206 height 37
paste textarea "3)INSURANCE POLICY OR CERTIFICATE OF INSURANCE IN DUPLICATE ISSUED OR ENDORSED …"
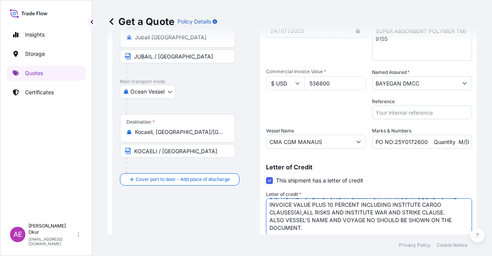
scroll to position [118, 0]
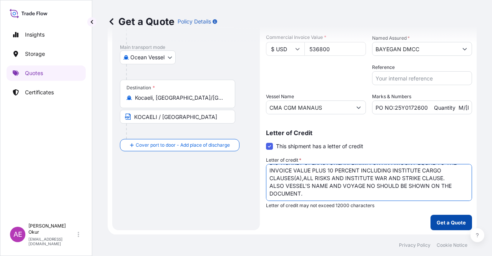
type textarea "3)INSURANCE POLICY OR CERTIFICATE OF INSURANCE IN DUPLICATE ISSUED OR ENDORSED …"
click at [436, 217] on button "Get a Quote" at bounding box center [452, 222] width 42 height 15
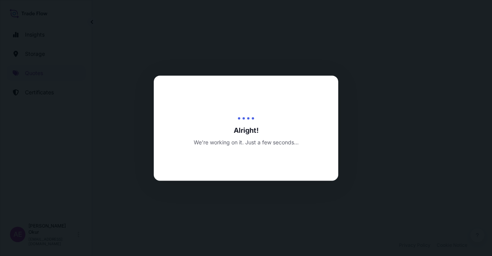
select select "Ocean Vessel"
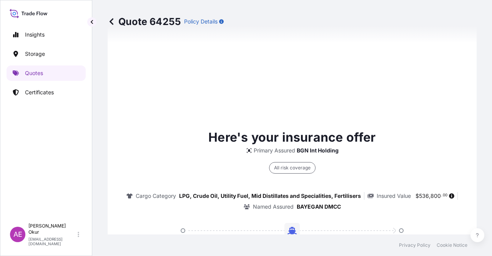
type input "[DATE]"
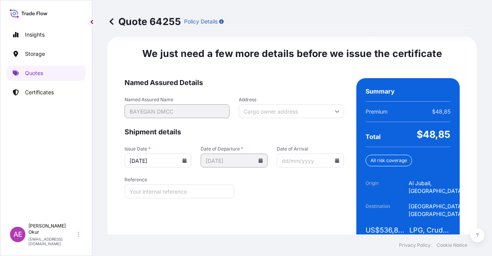
scroll to position [1100, 0]
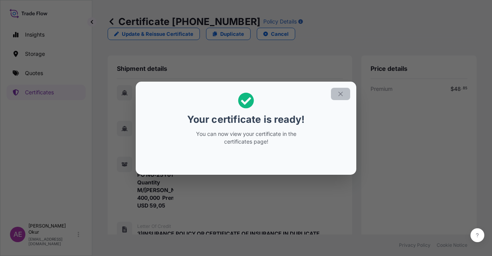
click at [342, 91] on icon "button" at bounding box center [340, 93] width 7 height 7
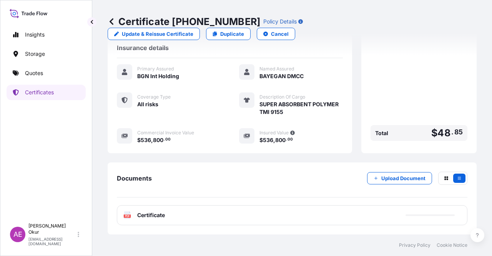
scroll to position [274, 0]
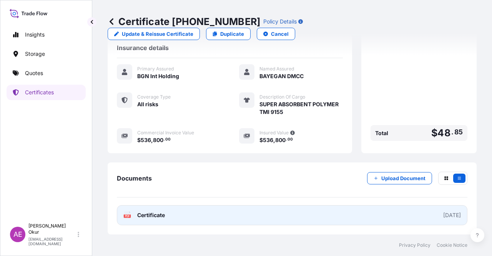
click at [143, 214] on span "Certificate" at bounding box center [151, 215] width 28 height 8
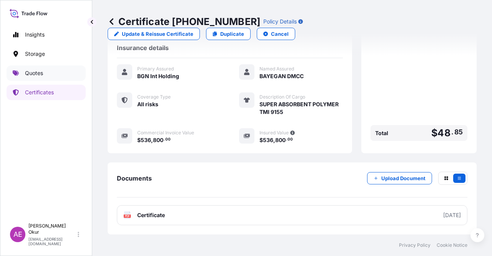
click at [53, 73] on link "Quotes" at bounding box center [46, 72] width 79 height 15
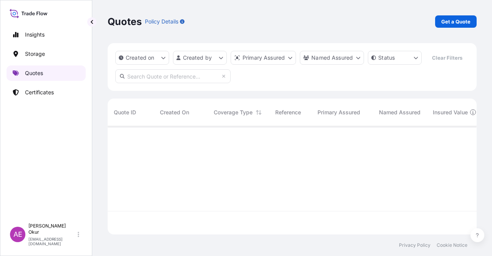
scroll to position [106, 363]
click at [454, 23] on p "Get a Quote" at bounding box center [455, 22] width 29 height 8
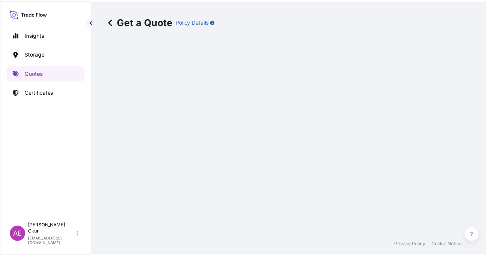
scroll to position [12, 0]
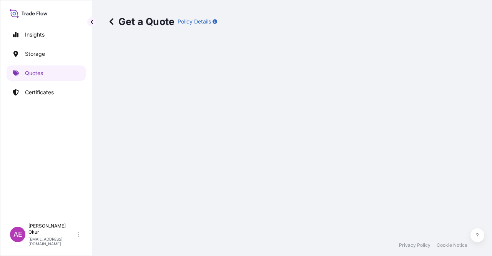
select select "Ocean Vessel"
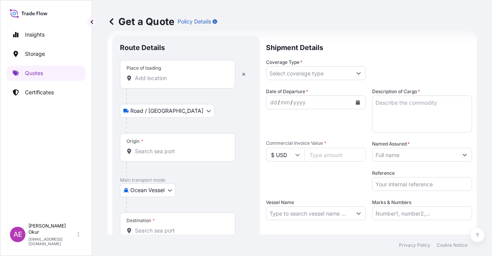
click at [233, 76] on div "Place of loading" at bounding box center [177, 74] width 115 height 28
click at [226, 76] on input "Place of loading" at bounding box center [180, 78] width 91 height 8
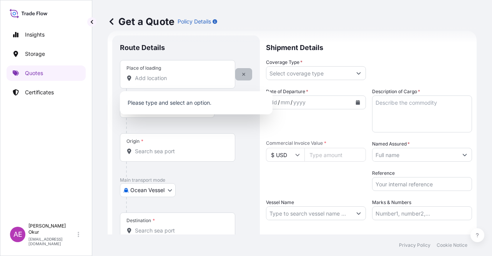
click at [240, 75] on button "button" at bounding box center [243, 74] width 17 height 12
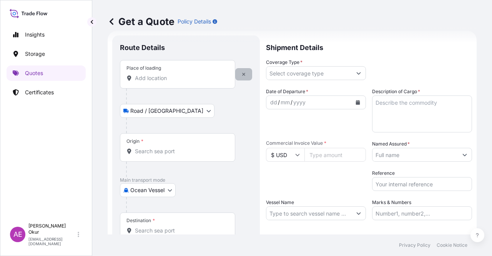
click at [243, 77] on button "button" at bounding box center [243, 74] width 17 height 12
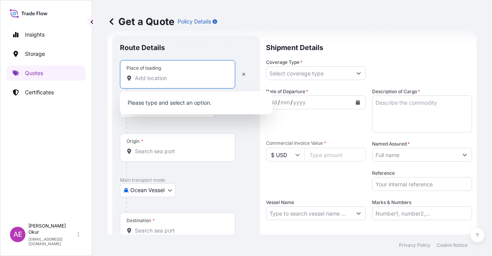
click at [159, 79] on input "Place of loading" at bounding box center [180, 78] width 91 height 8
click at [247, 75] on button "button" at bounding box center [243, 74] width 17 height 12
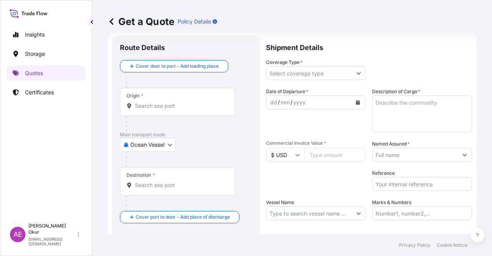
click at [210, 108] on input "Origin *" at bounding box center [180, 106] width 91 height 8
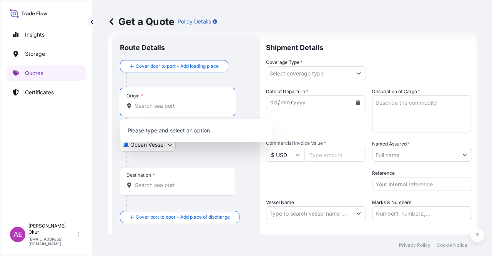
click at [178, 106] on input "Origin * Please select an origin" at bounding box center [180, 106] width 91 height 8
paste input "JUBAIL"
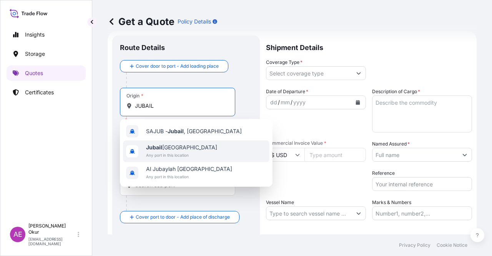
click at [171, 145] on span "Jubail [GEOGRAPHIC_DATA]" at bounding box center [181, 147] width 71 height 8
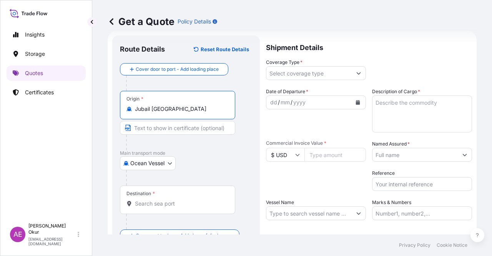
type input "Jubail [GEOGRAPHIC_DATA]"
click at [171, 127] on input "Text to appear on certificate" at bounding box center [177, 128] width 115 height 14
paste input "JUBAIL"
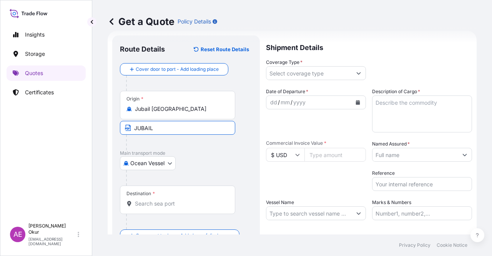
type input "JUBAIL / [GEOGRAPHIC_DATA]"
click at [161, 196] on div "Destination *" at bounding box center [177, 199] width 115 height 28
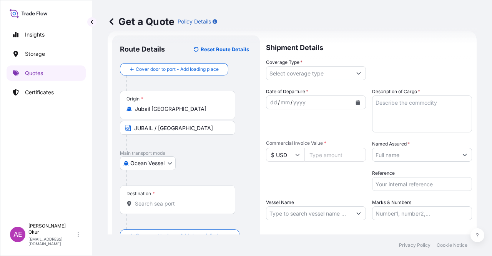
click at [160, 199] on div "Destination *" at bounding box center [177, 199] width 115 height 28
click at [160, 200] on input "Destination *" at bounding box center [180, 204] width 91 height 8
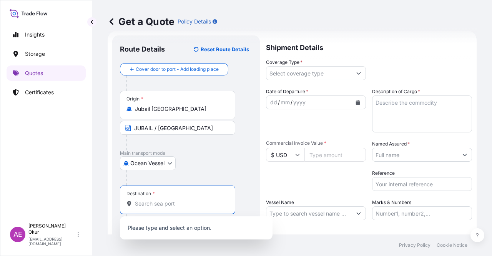
paste input "KOCAELI"
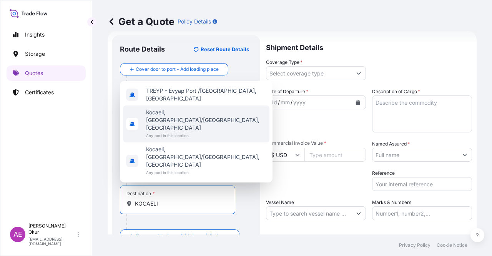
click at [175, 139] on div "Kocaeli, [GEOGRAPHIC_DATA]/[GEOGRAPHIC_DATA], [GEOGRAPHIC_DATA] Any port in thi…" at bounding box center [206, 123] width 120 height 31
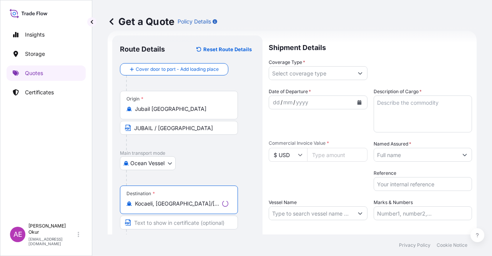
type input "Kocaeli, [GEOGRAPHIC_DATA]/[GEOGRAPHIC_DATA], [GEOGRAPHIC_DATA]"
click at [158, 218] on input "Text to appear on certificate" at bounding box center [179, 222] width 118 height 14
paste input "KOCAELI"
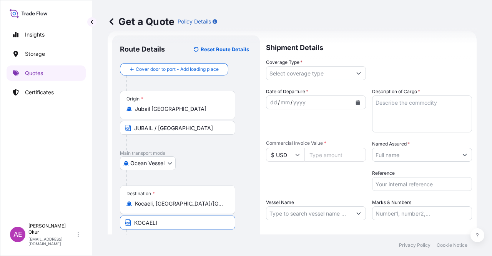
type input "KOCAELI / [GEOGRAPHIC_DATA]"
click at [286, 73] on input "Coverage Type *" at bounding box center [308, 73] width 85 height 14
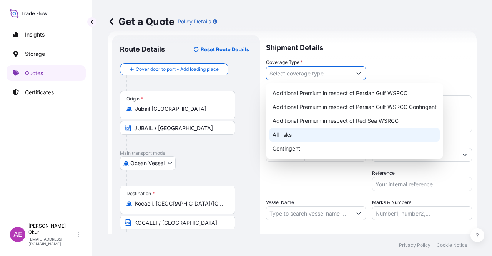
click at [291, 135] on div "All risks" at bounding box center [354, 135] width 170 height 14
type input "All risks"
click at [288, 139] on div "All risks" at bounding box center [354, 135] width 170 height 14
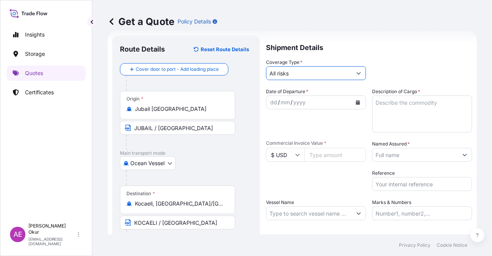
click at [268, 105] on div "dd / mm / yyyy" at bounding box center [308, 102] width 85 height 14
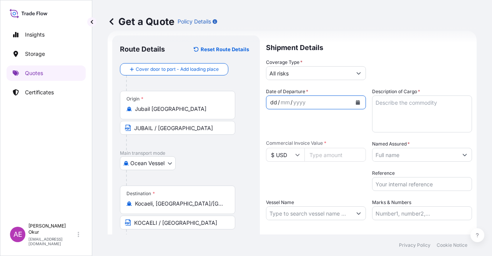
click at [273, 101] on div "dd" at bounding box center [273, 102] width 8 height 9
click at [391, 123] on textarea "Description of Cargo *" at bounding box center [422, 113] width 100 height 37
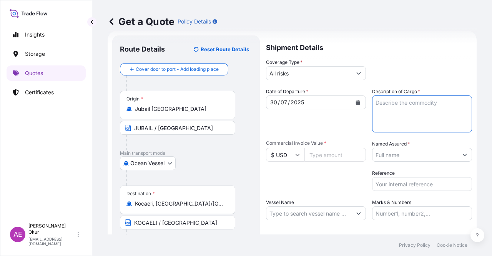
paste textarea "536800"
type textarea "536800"
click at [329, 156] on input "Commercial Invoice Value *" at bounding box center [335, 155] width 62 height 14
paste input "536800"
type input "536800"
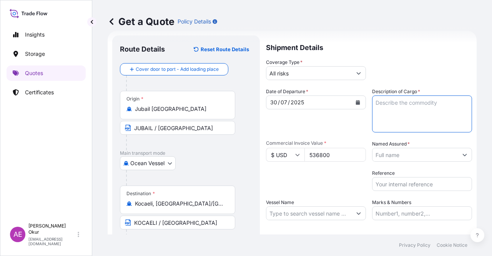
click at [427, 106] on textarea "Description of Cargo *" at bounding box center [422, 113] width 100 height 37
paste textarea "SUPER ABSORBENT POLYMER TMI 9156"
type textarea "SUPER ABSORBENT POLYMER TMI 9156"
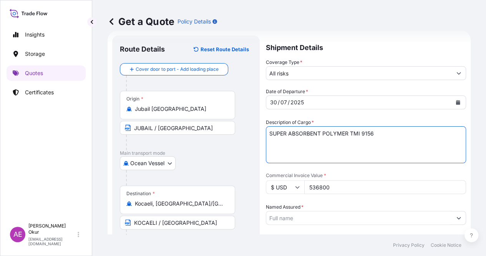
click at [421, 211] on input "Named Assured *" at bounding box center [359, 218] width 186 height 14
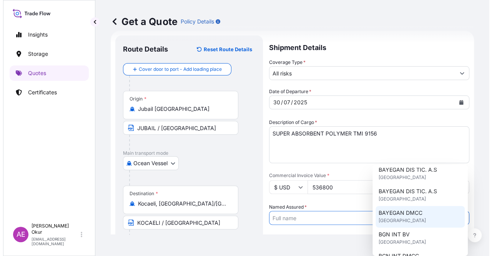
scroll to position [38, 0]
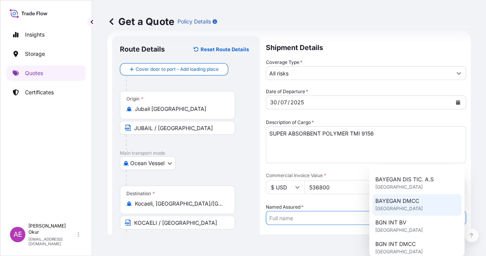
click at [410, 207] on span "[GEOGRAPHIC_DATA]" at bounding box center [399, 209] width 47 height 8
type input "BAYEGAN DMCC"
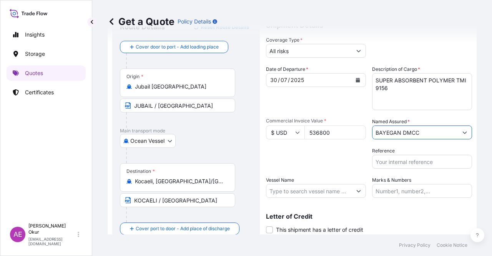
scroll to position [51, 0]
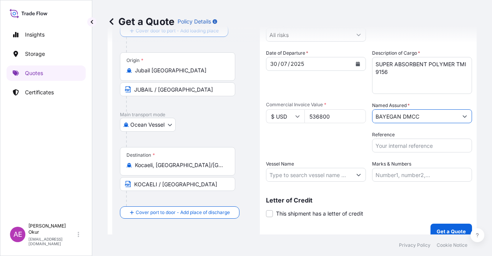
click at [332, 176] on input "Vessel Name" at bounding box center [308, 175] width 85 height 14
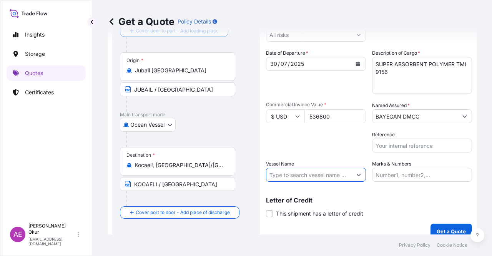
click at [343, 177] on input "Vessel Name" at bounding box center [308, 175] width 85 height 14
paste input "CMA CGM VITORIA"
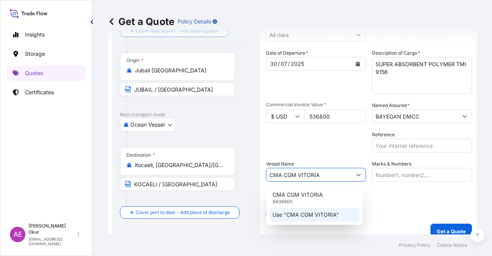
click at [328, 216] on p "Use "CMA CGM VITORIA"" at bounding box center [306, 215] width 67 height 8
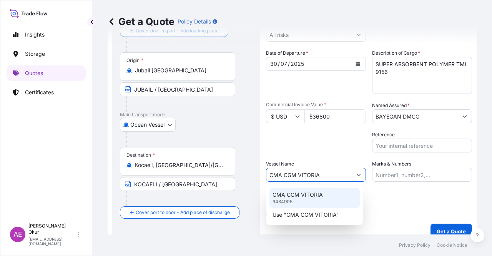
type input "CMA CGM VITORIA"
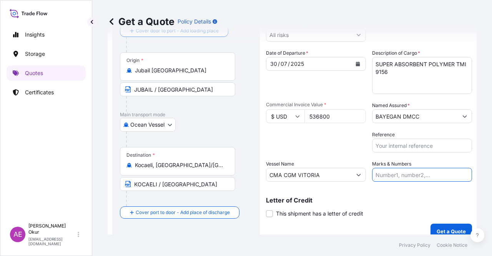
click at [394, 172] on input "Marks & Numbers" at bounding box center [422, 175] width 100 height 14
click at [393, 174] on input "PO NO:25Y0134400 Quantity M/[PERSON_NAME]: 247,500 Premium: USD 29,50" at bounding box center [422, 175] width 100 height 14
drag, startPoint x: 392, startPoint y: 174, endPoint x: 424, endPoint y: 174, distance: 32.3
click at [424, 174] on input "PO NO:25Y0134400 Quantity M/[PERSON_NAME]: 247,500 Premium: USD 29,50" at bounding box center [422, 175] width 100 height 14
paste input "727"
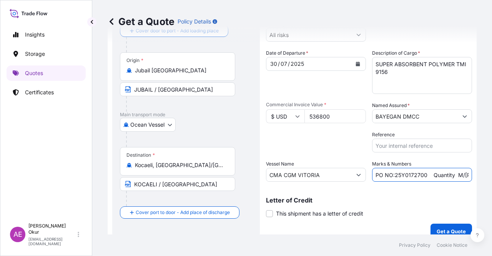
scroll to position [0, 90]
drag, startPoint x: 449, startPoint y: 171, endPoint x: 478, endPoint y: 170, distance: 28.9
click at [478, 170] on div "Get a Quote Policy Details Route Details Reset Route Details Cover door to port…" at bounding box center [292, 117] width 400 height 234
click at [430, 169] on input "PO NO:25Y0172700 Quantity M/[PERSON_NAME]: 247,500 Premium: USD 29,50" at bounding box center [422, 175] width 100 height 14
drag, startPoint x: 387, startPoint y: 173, endPoint x: 406, endPoint y: 173, distance: 19.2
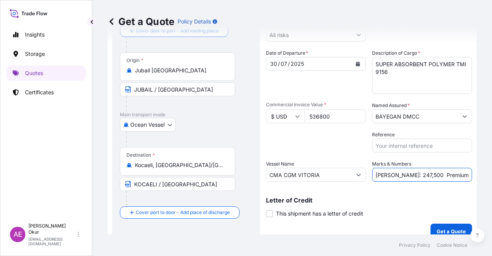
click at [406, 173] on input "PO NO:25Y0172700 Quantity M/[PERSON_NAME]: 247,500 Premium: USD 29,50" at bounding box center [422, 175] width 100 height 14
paste input "400,0"
drag, startPoint x: 452, startPoint y: 176, endPoint x: 492, endPoint y: 175, distance: 39.6
click at [492, 175] on div "Get a Quote Policy Details Route Details Reset Route Details Cover door to port…" at bounding box center [292, 117] width 400 height 234
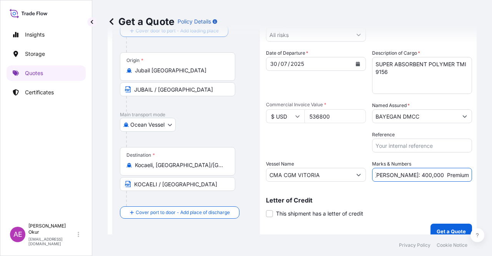
click at [441, 174] on input "PO NO:25Y0172700 Quantity M/[PERSON_NAME]: 400,000 Premium: USD 29,50" at bounding box center [422, 175] width 100 height 14
drag, startPoint x: 447, startPoint y: 173, endPoint x: 462, endPoint y: 175, distance: 15.1
click at [462, 175] on input "PO NO:25Y0172700 Quantity M/[PERSON_NAME]: 400,000 Premium: USD 29,50" at bounding box center [422, 175] width 100 height 14
paste input "59,05"
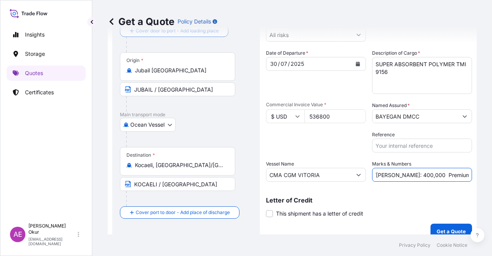
click at [450, 176] on input "PO NO:25Y0172700 Quantity M/[PERSON_NAME]: 400,000 Premium: USD59,05" at bounding box center [422, 175] width 100 height 14
type input "PO NO:25Y0172700 Quantity M/[PERSON_NAME]: 400,000 Premium: USD 59,05"
click at [274, 215] on label "This shipment has a letter of credit" at bounding box center [314, 213] width 97 height 8
click at [266, 209] on input "This shipment has a letter of credit" at bounding box center [266, 209] width 0 height 0
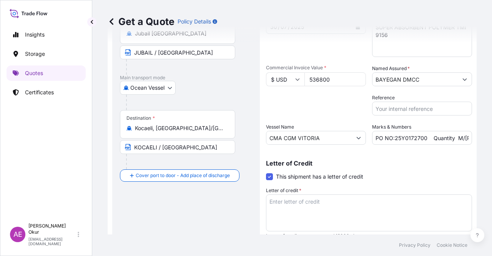
scroll to position [118, 0]
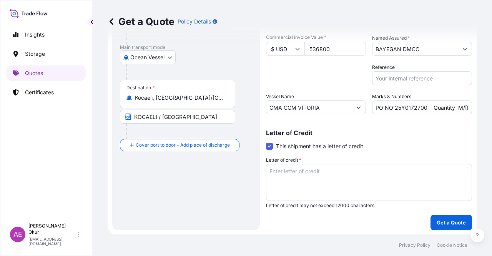
click at [377, 183] on textarea "Letter of credit *" at bounding box center [369, 182] width 206 height 37
paste textarea "3)INSURANCE POLICY OR CERTIFICATE OF INSURANCE IN DUPLICATE ISSUED OR ENDORSED …"
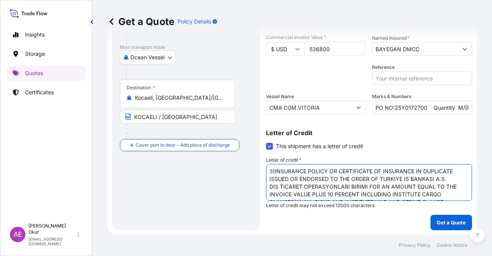
scroll to position [27, 0]
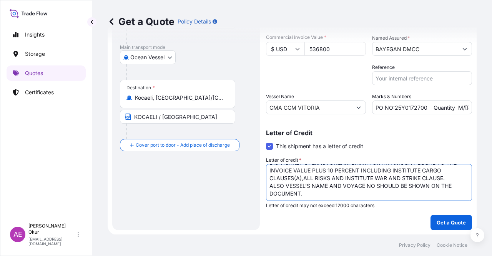
type textarea "3)INSURANCE POLICY OR CERTIFICATE OF INSURANCE IN DUPLICATE ISSUED OR ENDORSED …"
click at [447, 223] on p "Get a Quote" at bounding box center [451, 222] width 29 height 8
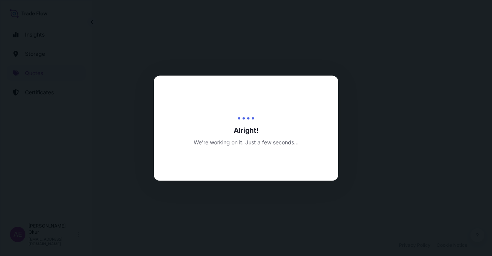
select select "Ocean Vessel"
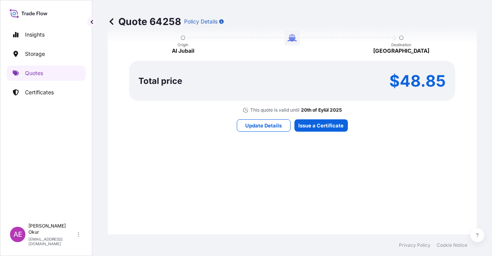
click at [308, 116] on div "Here's your insurance offer Primary Assured BGN Int Holding All risk coverage C…" at bounding box center [292, 33] width 348 height 506
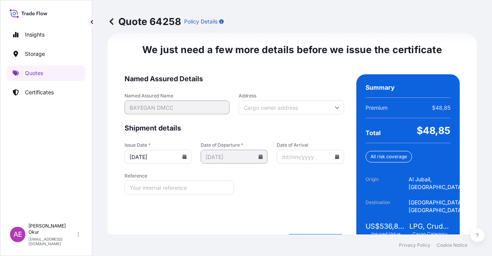
scroll to position [1100, 0]
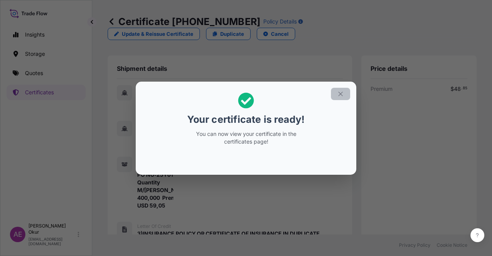
click at [329, 91] on h2 "Your certificate is ready! You can now view your certificate in the certificate…" at bounding box center [246, 119] width 208 height 62
click at [340, 91] on icon "button" at bounding box center [340, 93] width 7 height 7
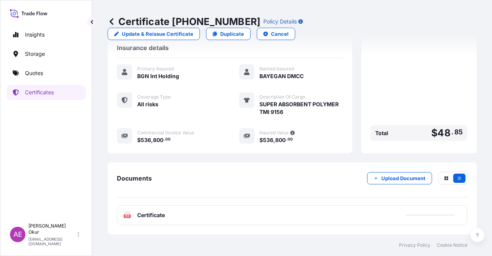
scroll to position [274, 0]
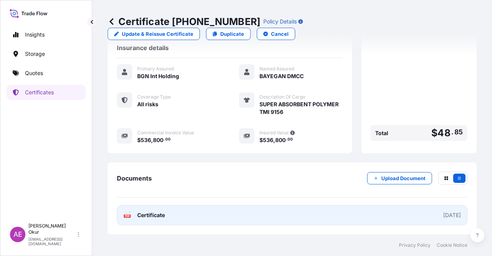
drag, startPoint x: 153, startPoint y: 216, endPoint x: 154, endPoint y: 213, distance: 3.9
click at [154, 213] on span "Certificate" at bounding box center [151, 215] width 28 height 8
